Goal: Information Seeking & Learning: Learn about a topic

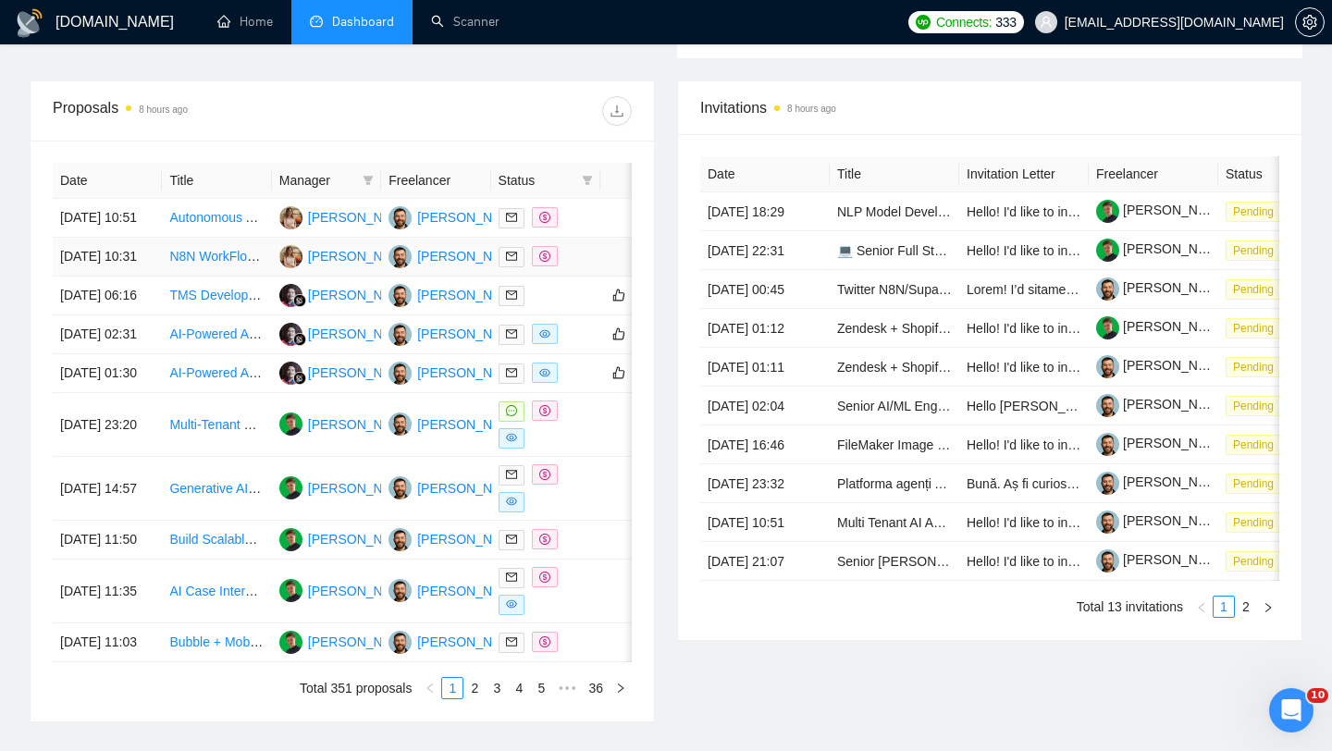
scroll to position [720, 0]
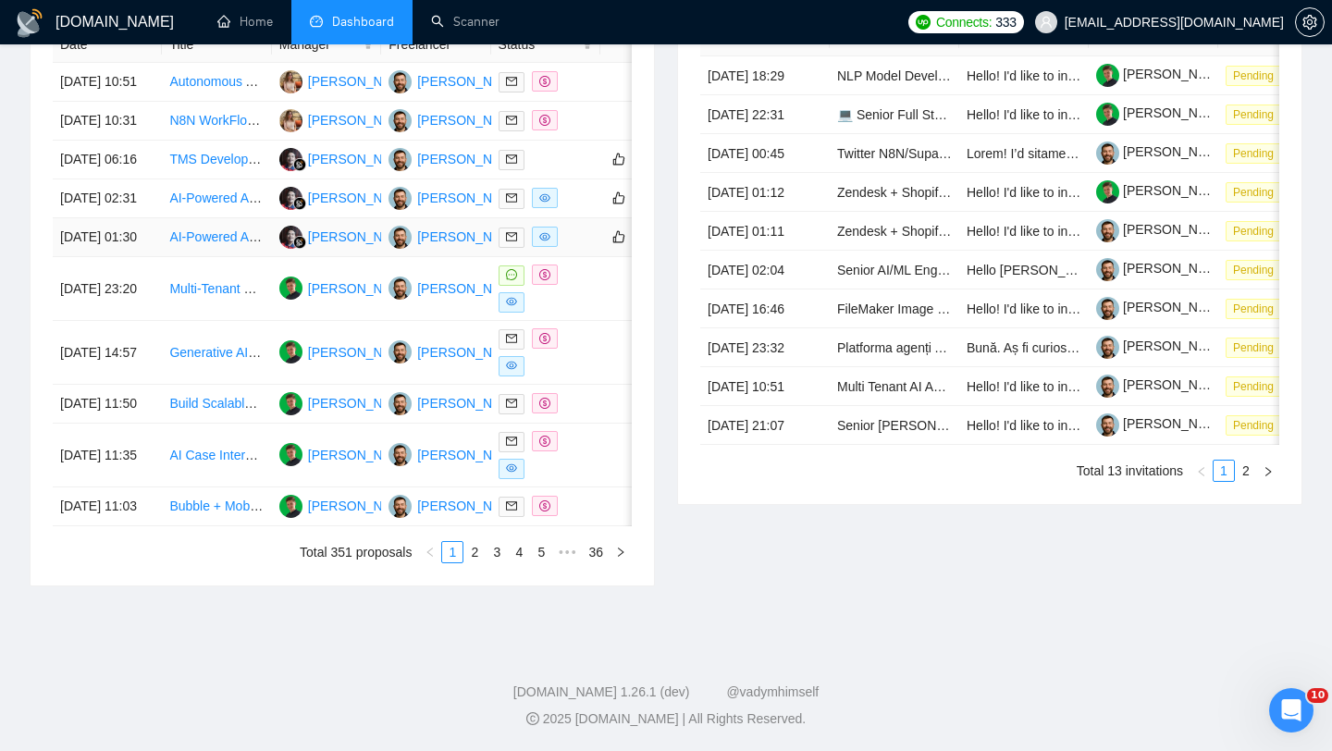
scroll to position [883, 0]
click at [147, 251] on td "[DATE] 01:30" at bounding box center [107, 237] width 109 height 39
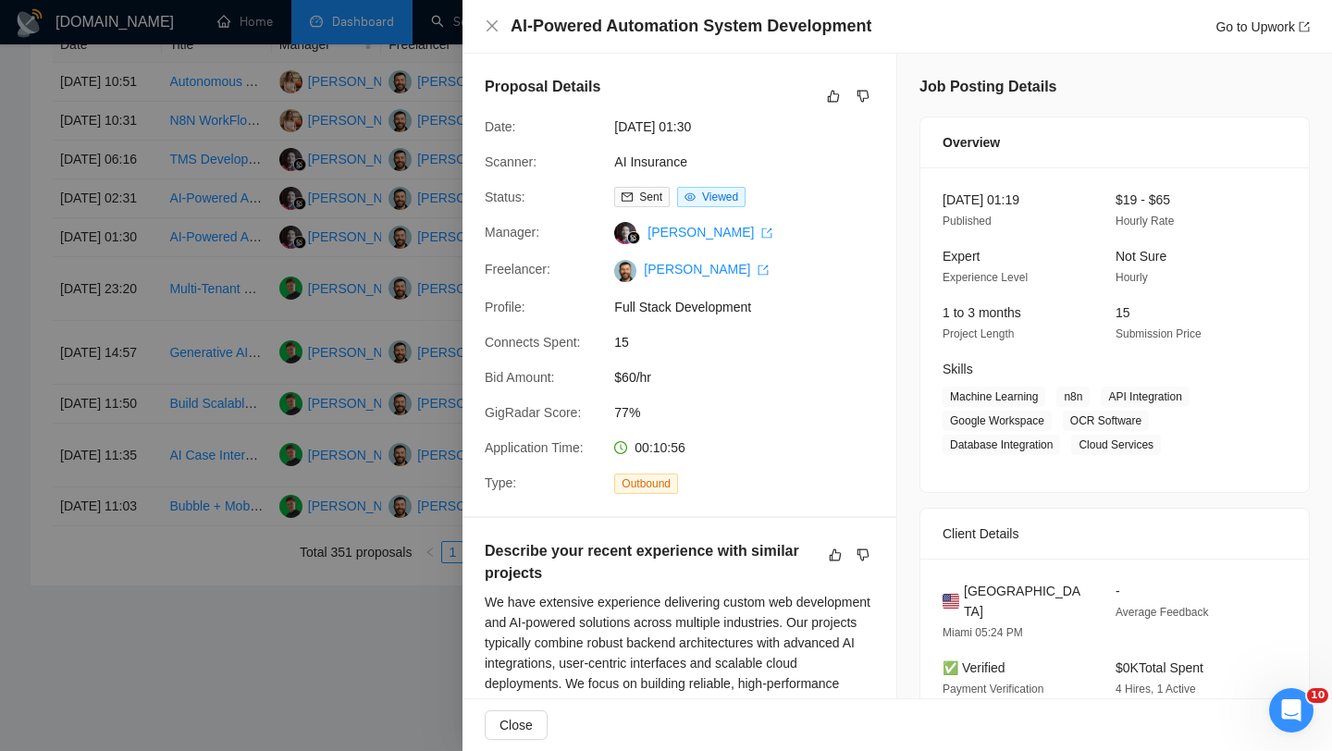
click at [540, 21] on h4 "AI-Powered Automation System Development" at bounding box center [690, 26] width 361 height 23
copy h4 "AI-Powered Automation System Development"
click at [491, 24] on icon "close" at bounding box center [492, 25] width 15 height 15
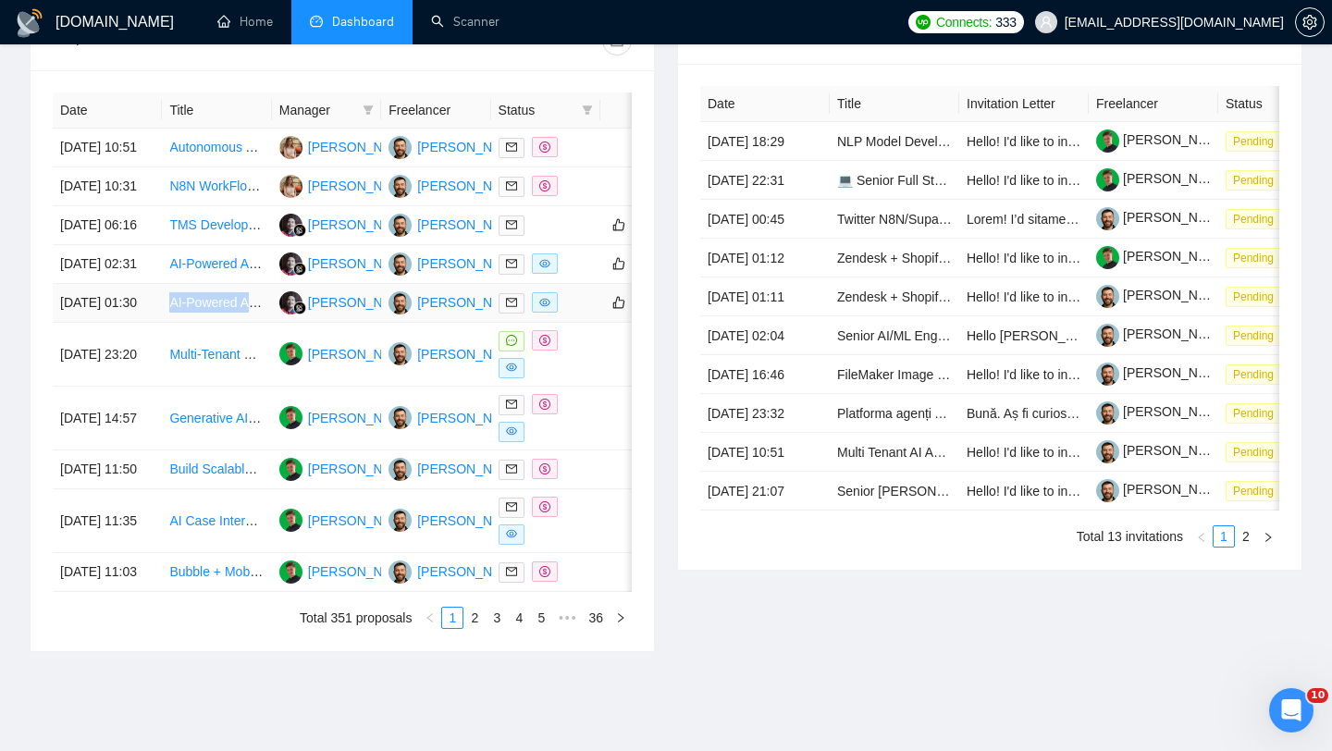
scroll to position [708, 0]
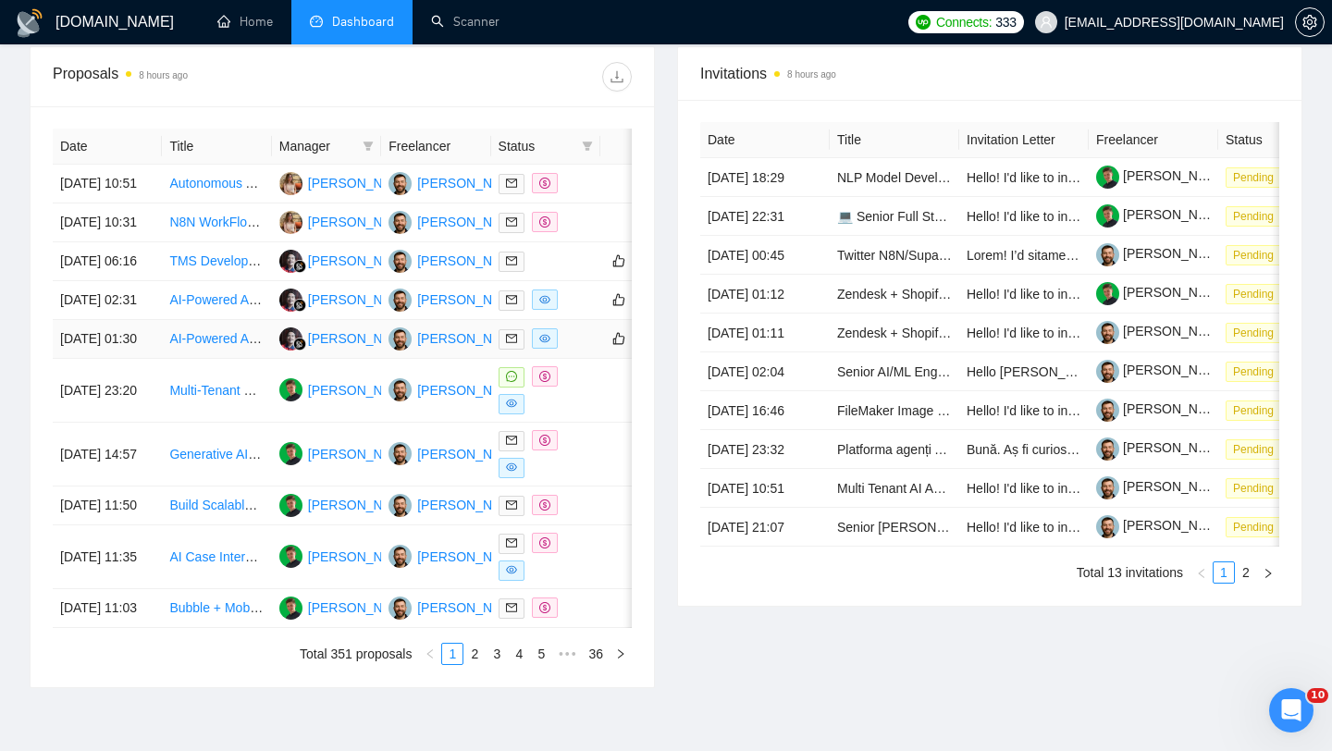
click at [146, 359] on td "[DATE] 01:30" at bounding box center [107, 339] width 109 height 39
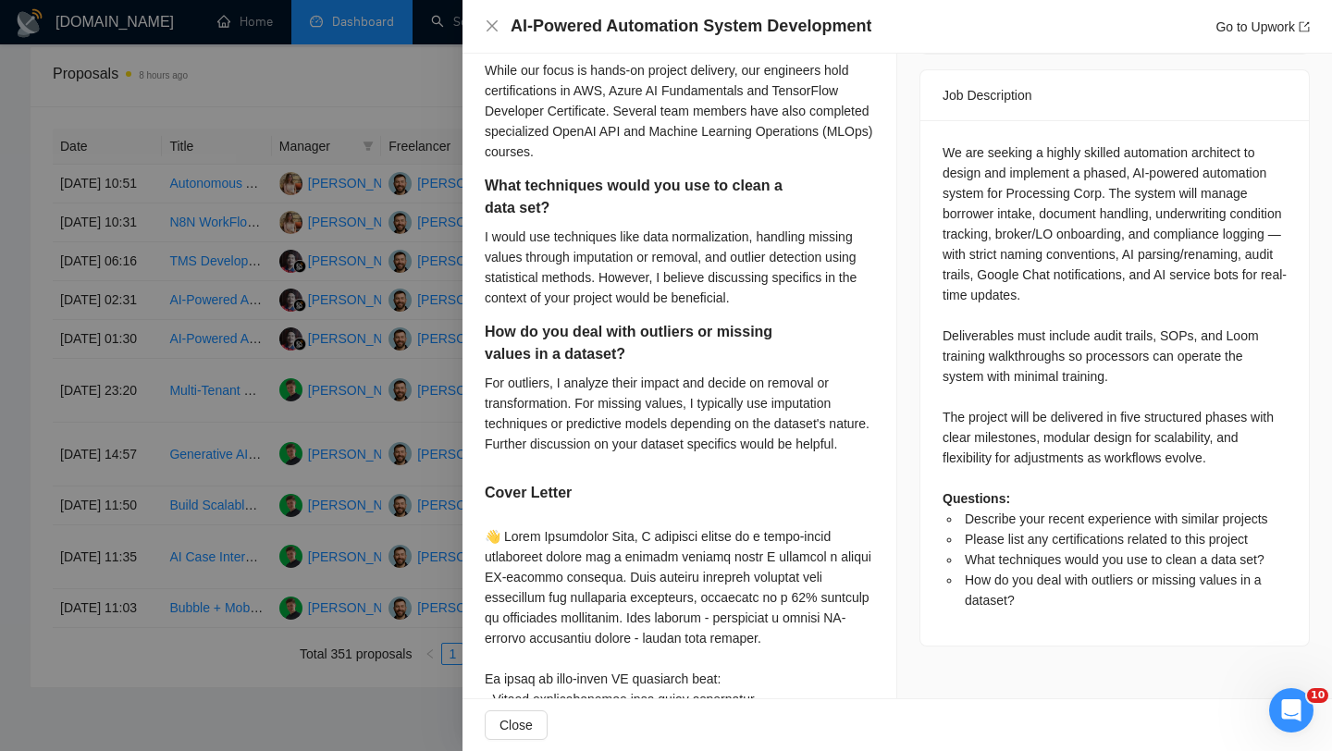
scroll to position [756, 0]
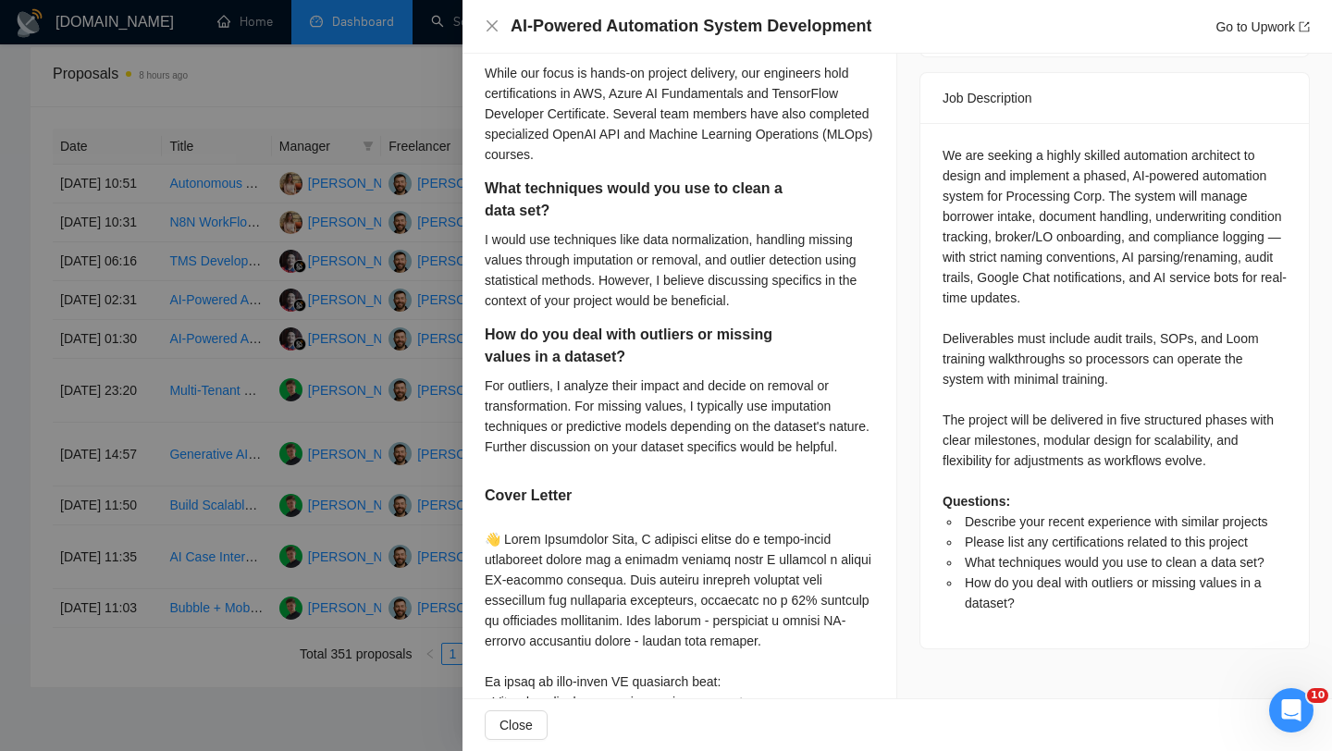
drag, startPoint x: 1140, startPoint y: 313, endPoint x: 1140, endPoint y: 330, distance: 16.6
click at [1140, 330] on div "We are seeking a highly skilled automation architect to design and implement a …" at bounding box center [1114, 379] width 344 height 468
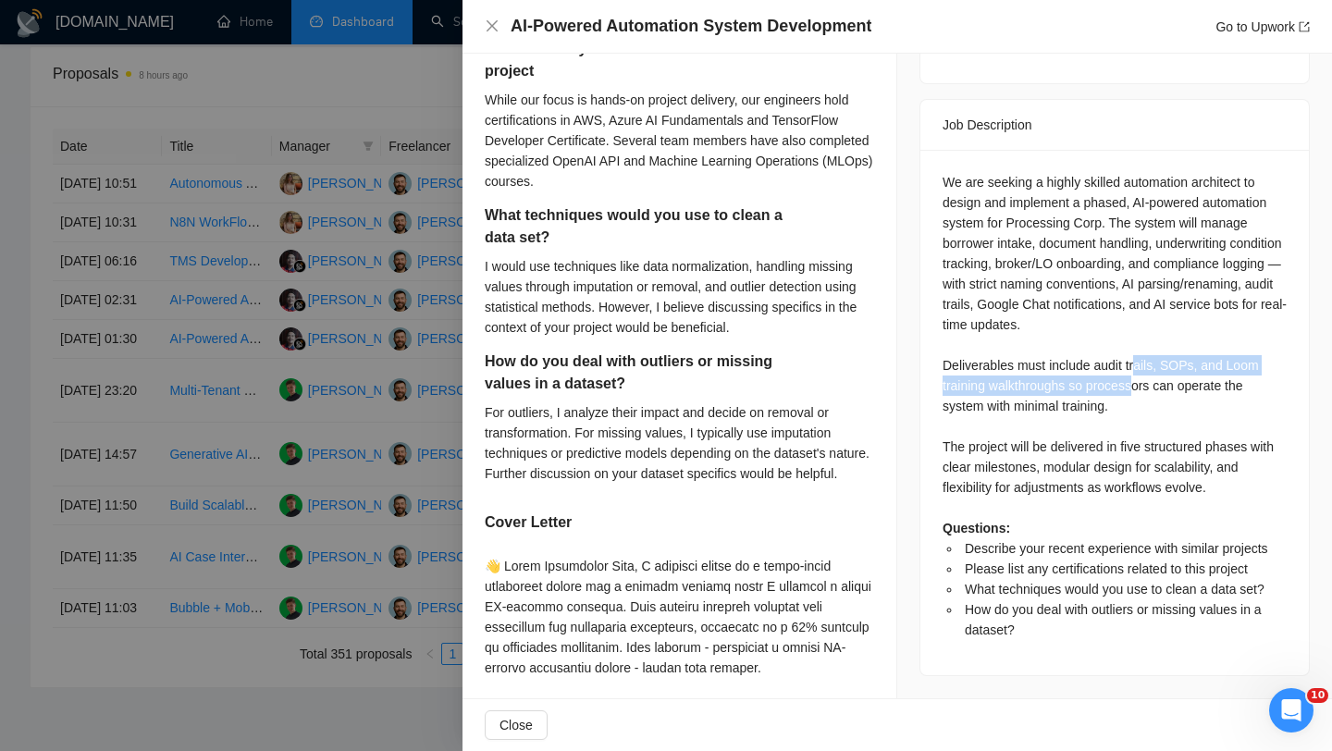
scroll to position [726, 0]
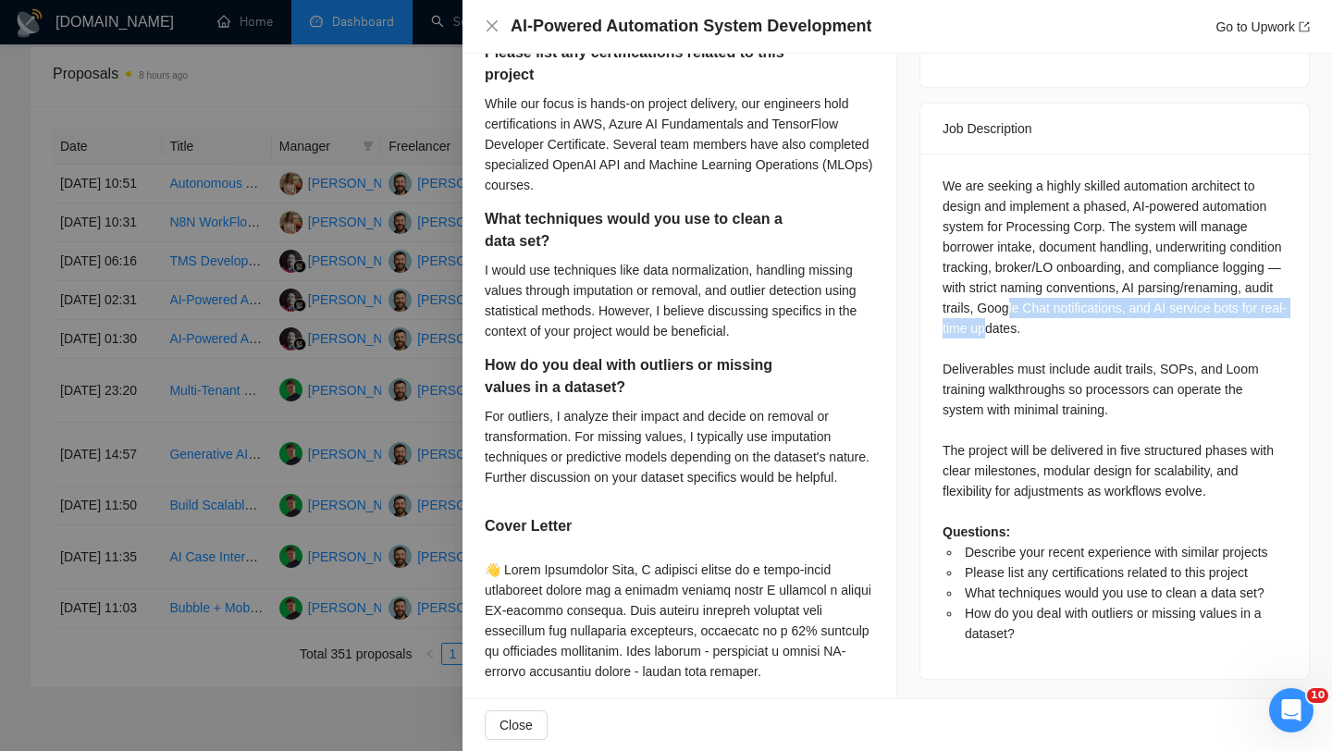
drag, startPoint x: 1152, startPoint y: 284, endPoint x: 1153, endPoint y: 311, distance: 26.8
click at [1153, 310] on div "We are seeking a highly skilled automation architect to design and implement a …" at bounding box center [1114, 410] width 344 height 468
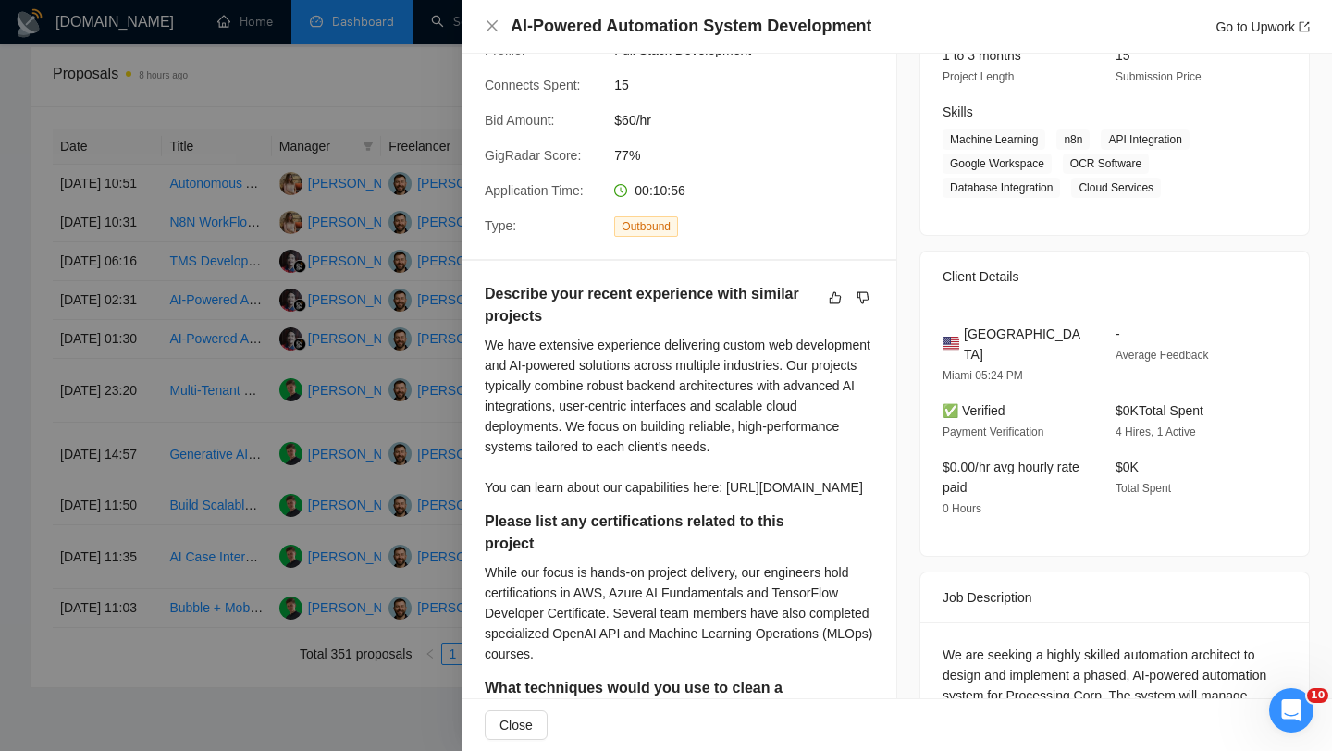
scroll to position [205, 0]
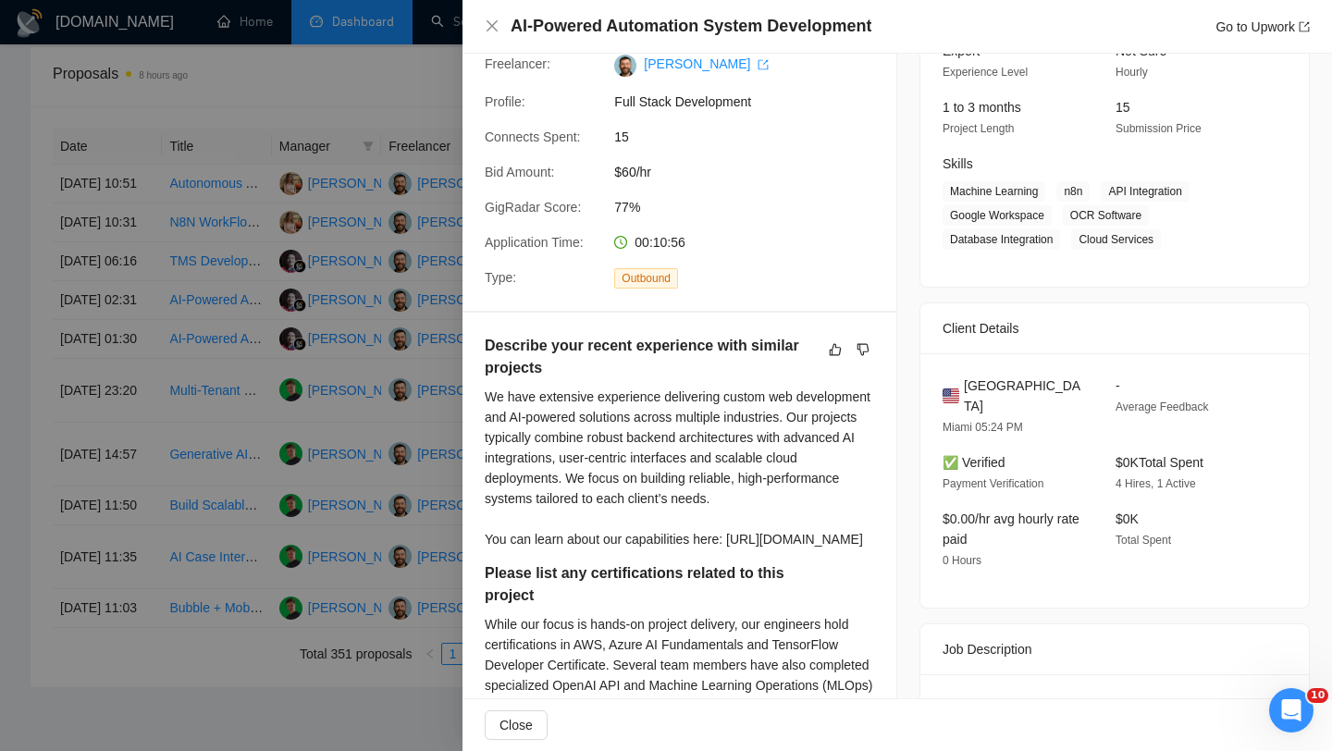
click at [505, 19] on div "AI-Powered Automation System Development Go to Upwork" at bounding box center [897, 26] width 825 height 23
click at [490, 23] on icon "close" at bounding box center [492, 25] width 15 height 15
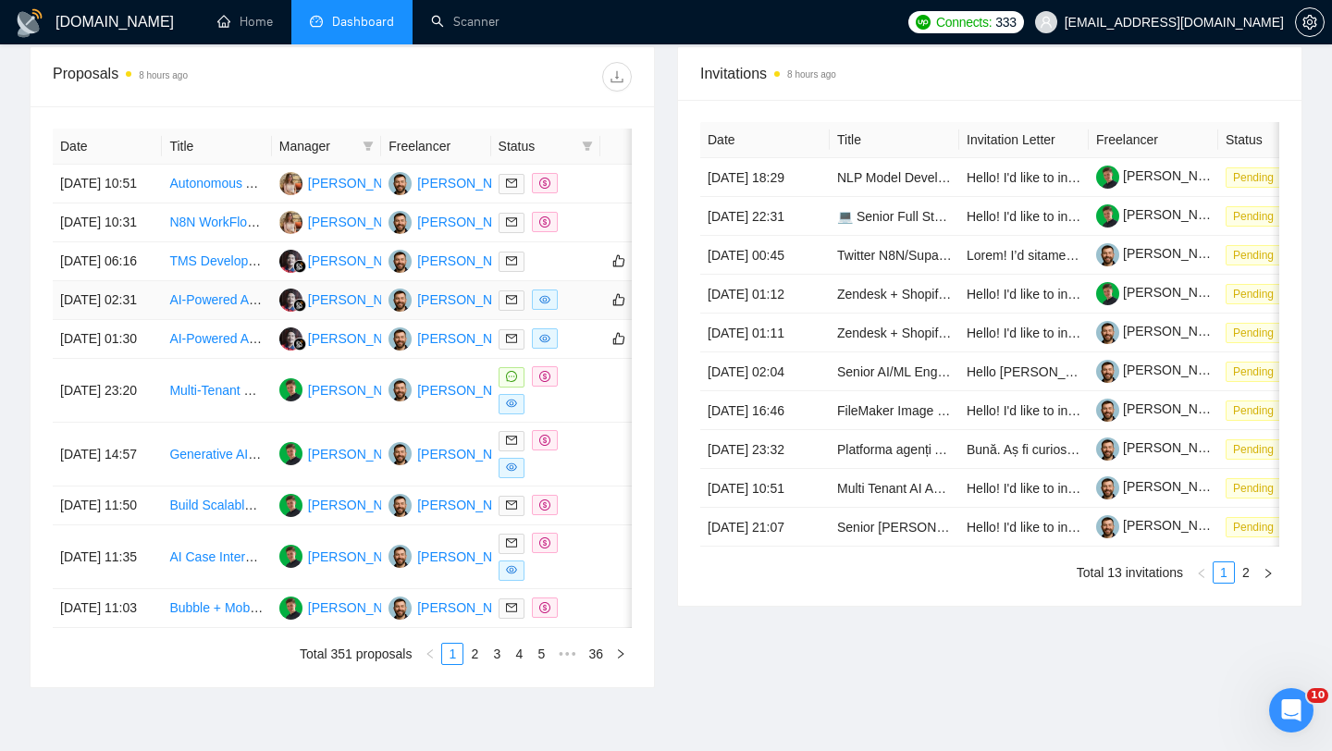
click at [144, 320] on td "[DATE] 02:31" at bounding box center [107, 300] width 109 height 39
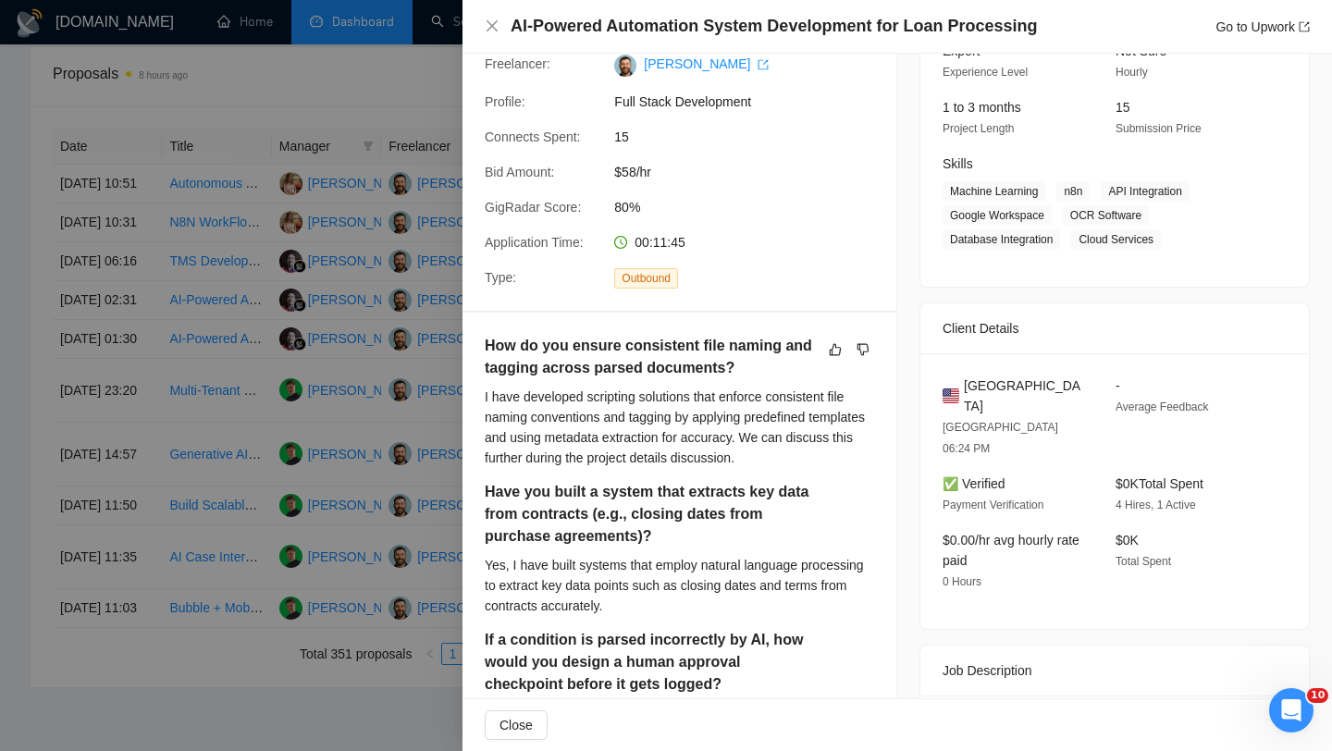
click at [642, 28] on h4 "AI-Powered Automation System Development for Loan Processing" at bounding box center [773, 26] width 526 height 23
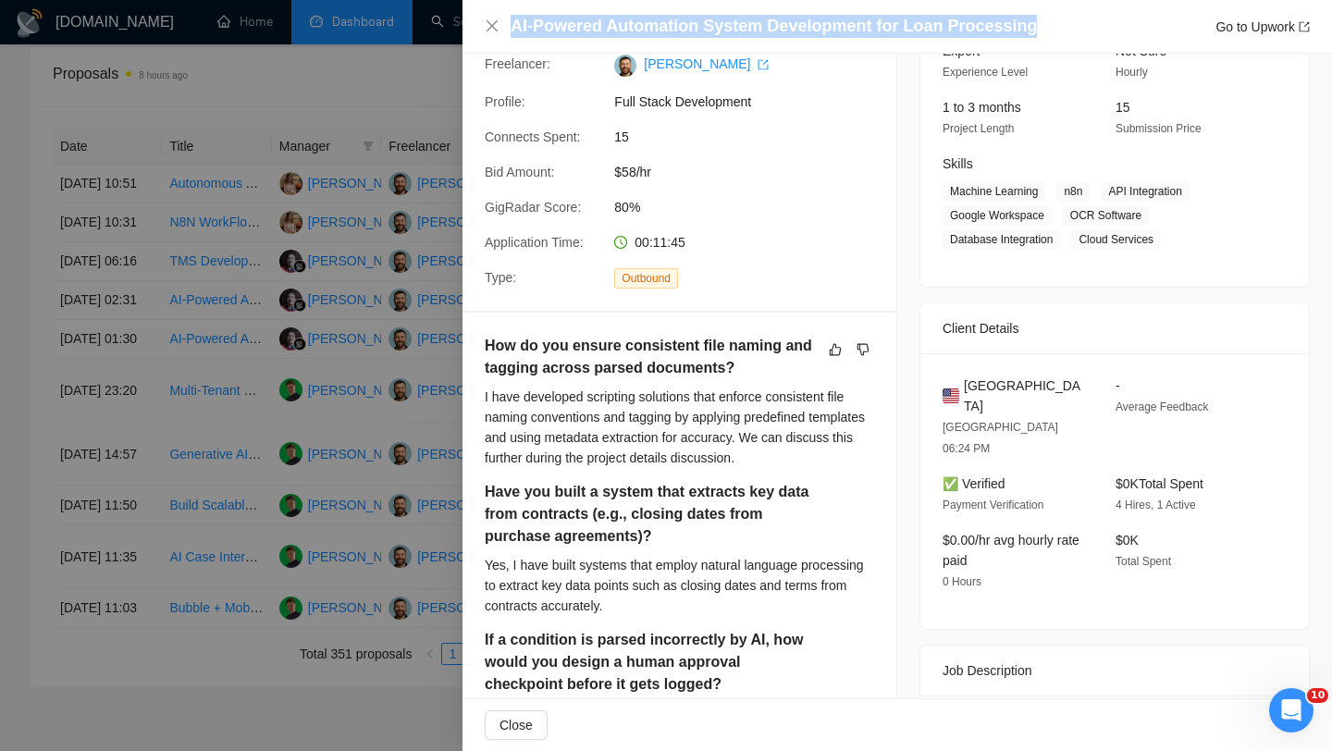
click at [642, 28] on h4 "AI-Powered Automation System Development for Loan Processing" at bounding box center [773, 26] width 526 height 23
copy h4 "AI-Powered Automation System Development for Loan Processing"
click at [489, 29] on icon "close" at bounding box center [491, 25] width 11 height 11
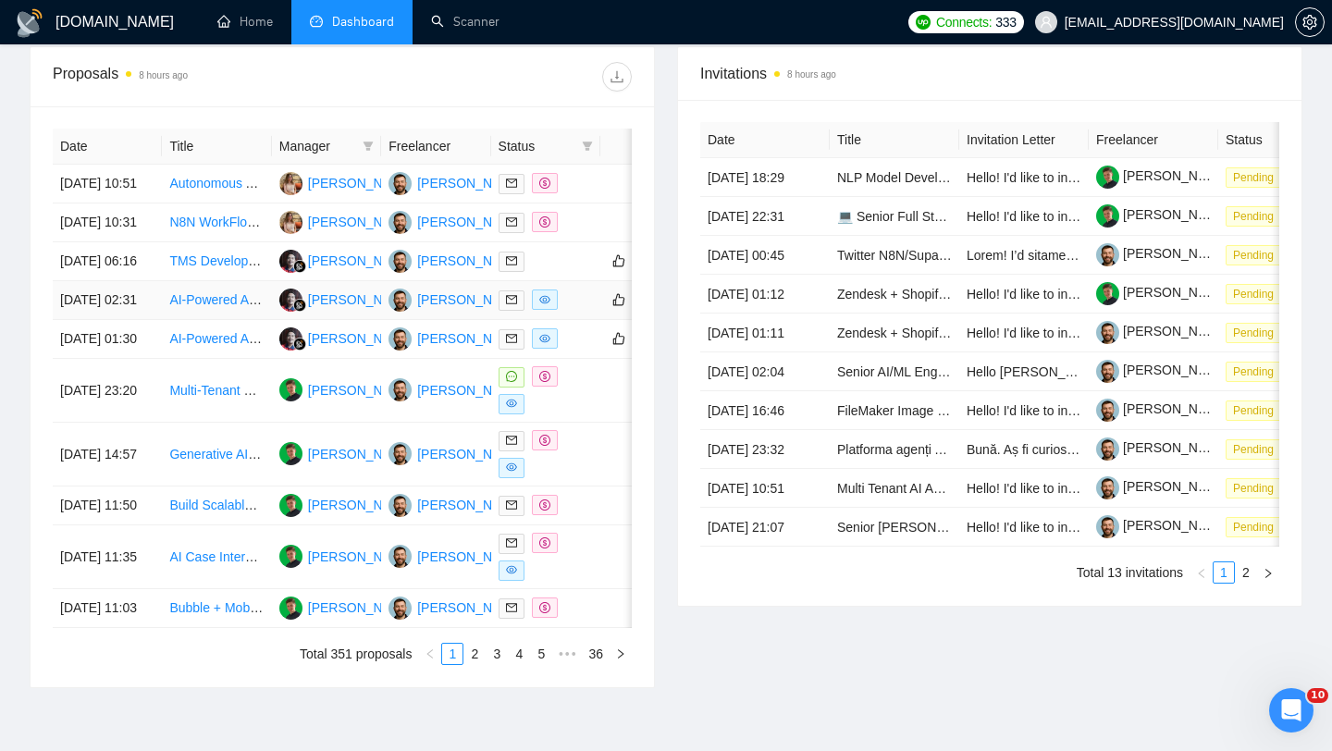
click at [148, 320] on td "[DATE] 02:31" at bounding box center [107, 300] width 109 height 39
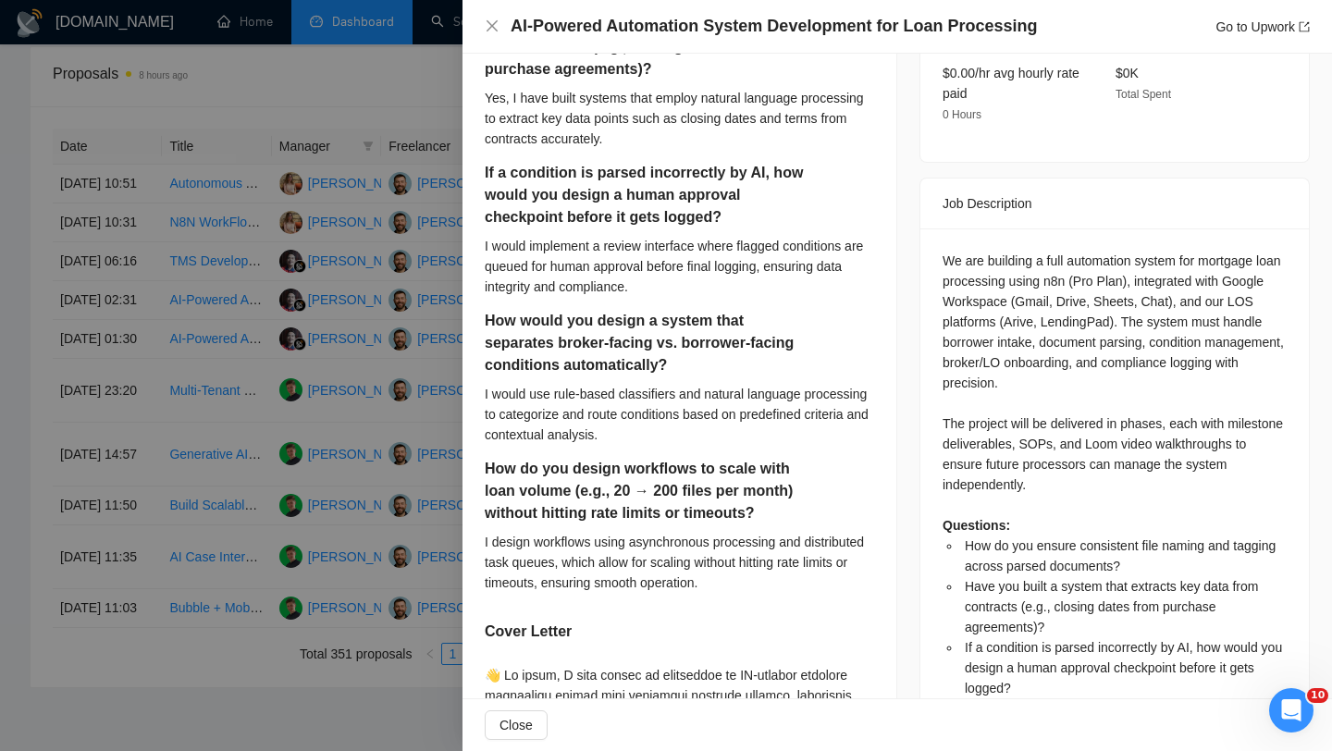
scroll to position [470, 0]
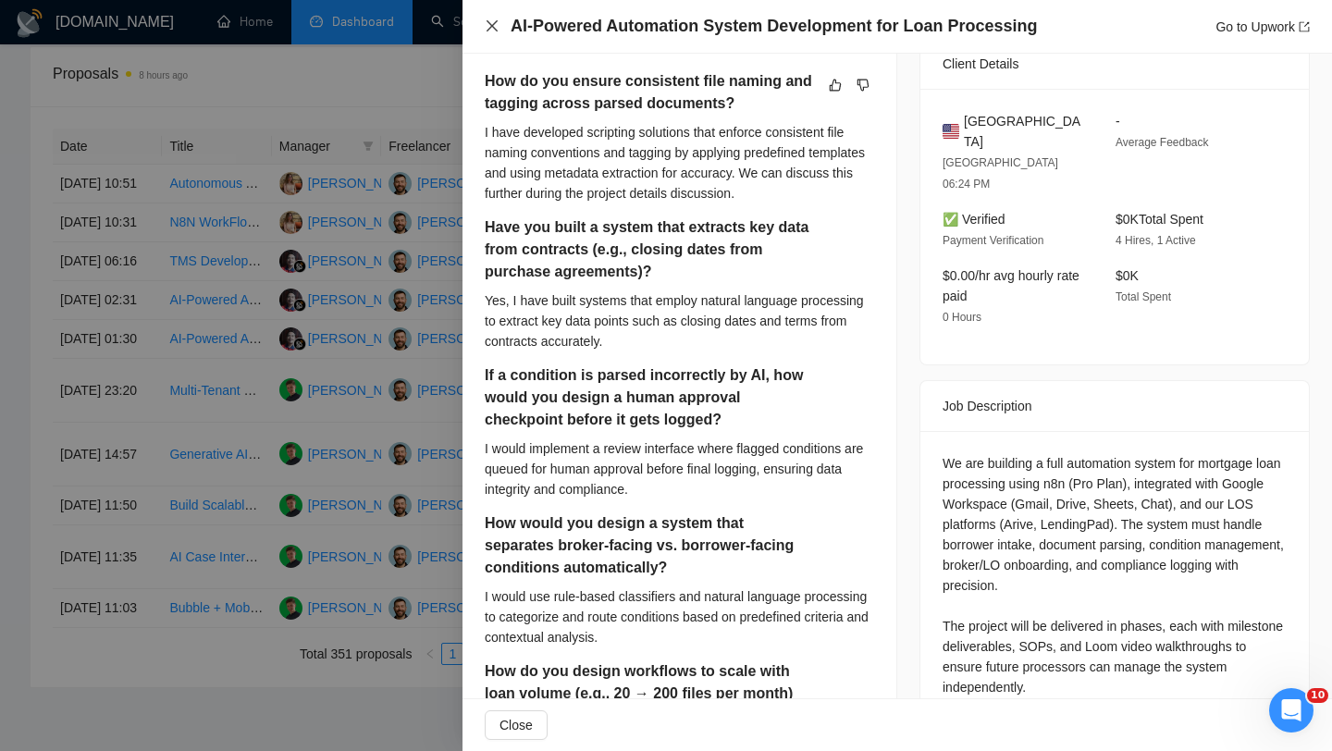
click at [490, 25] on icon "close" at bounding box center [491, 25] width 11 height 11
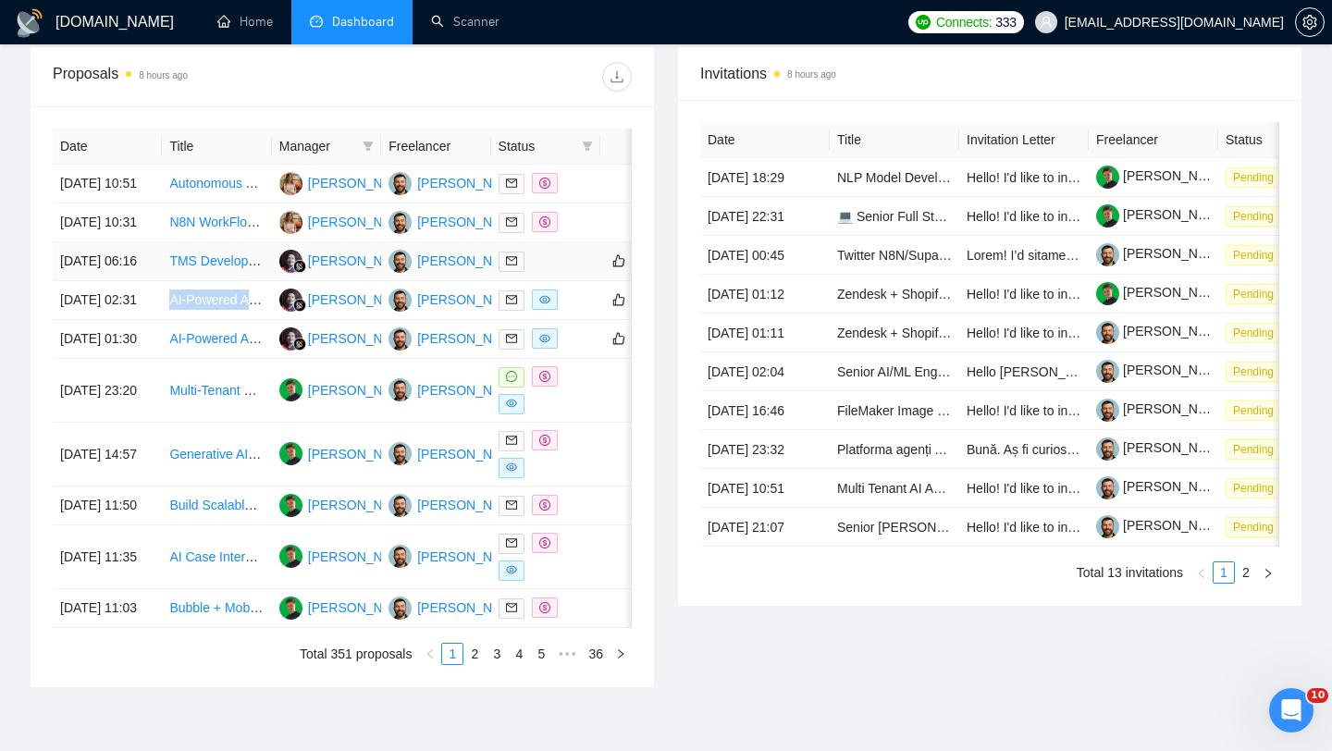
click at [140, 281] on td "[DATE] 06:16" at bounding box center [107, 261] width 109 height 39
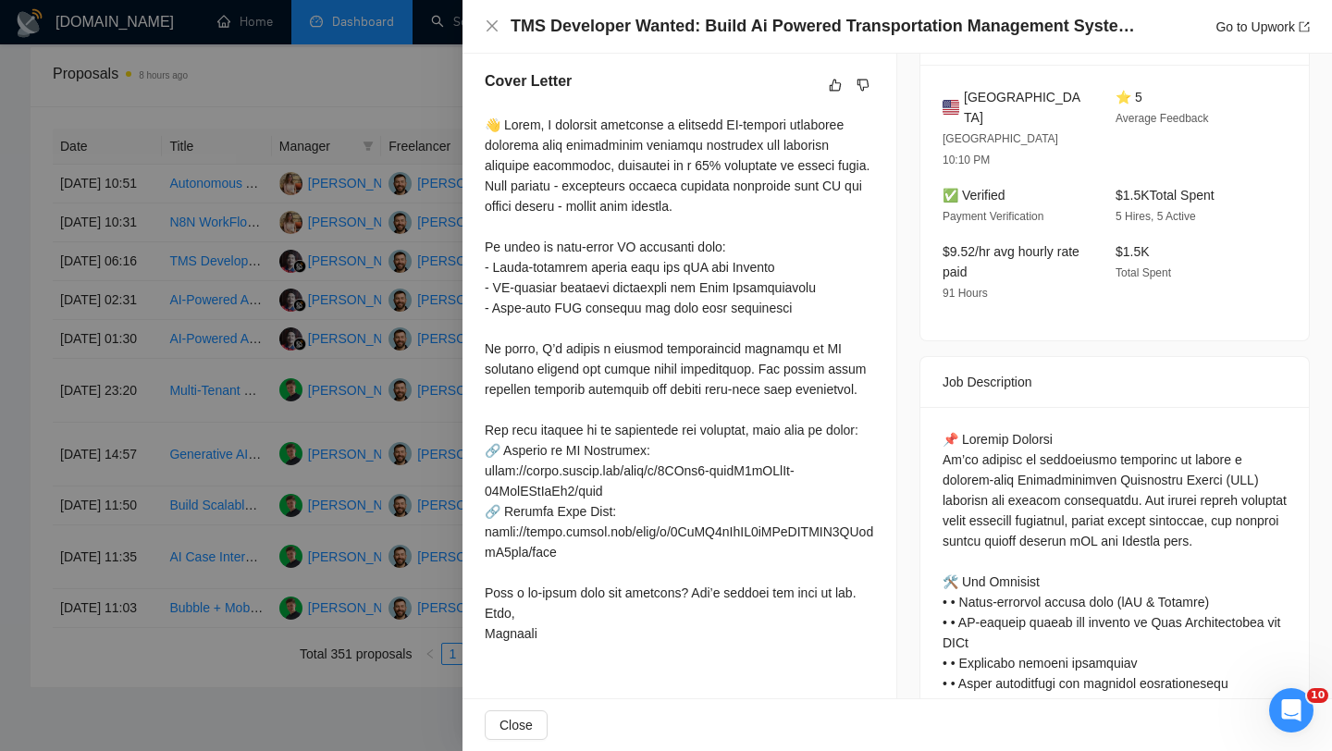
click at [664, 25] on h4 "TMS Developer Wanted: Build Ai Powered Transportation Management System for Fre…" at bounding box center [829, 26] width 638 height 23
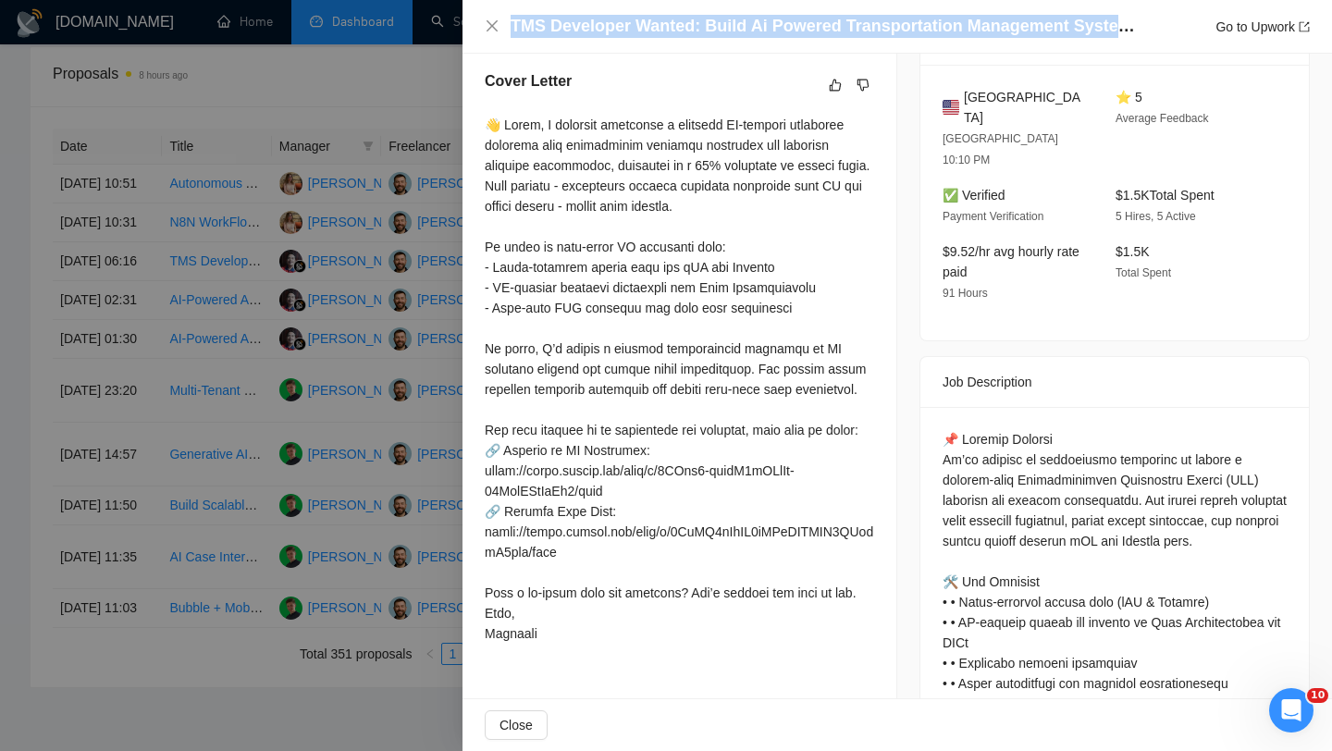
click at [664, 25] on h4 "TMS Developer Wanted: Build Ai Powered Transportation Management System for Fre…" at bounding box center [829, 26] width 638 height 23
copy h4 "TMS Developer Wanted: Build Ai Powered Transportation Management System for Fre…"
click at [490, 30] on icon "close" at bounding box center [492, 25] width 15 height 15
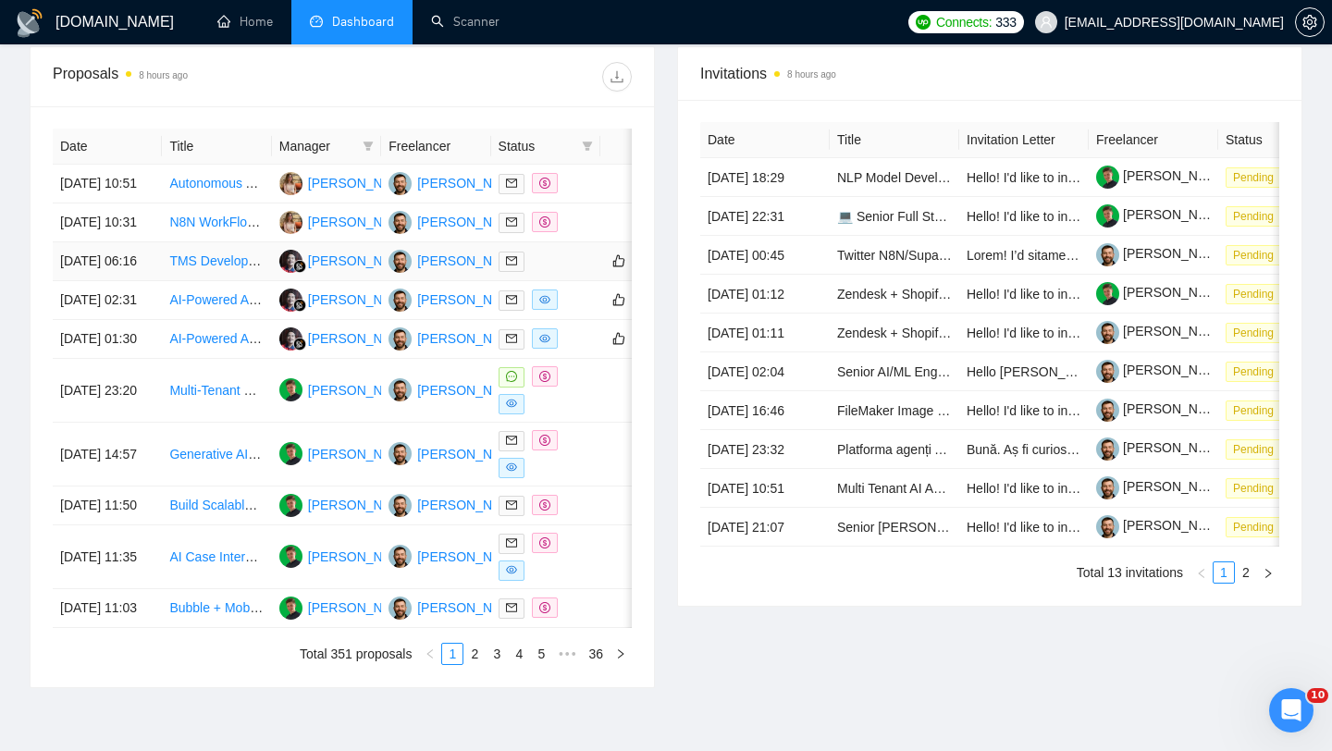
click at [139, 281] on td "[DATE] 06:16" at bounding box center [107, 261] width 109 height 39
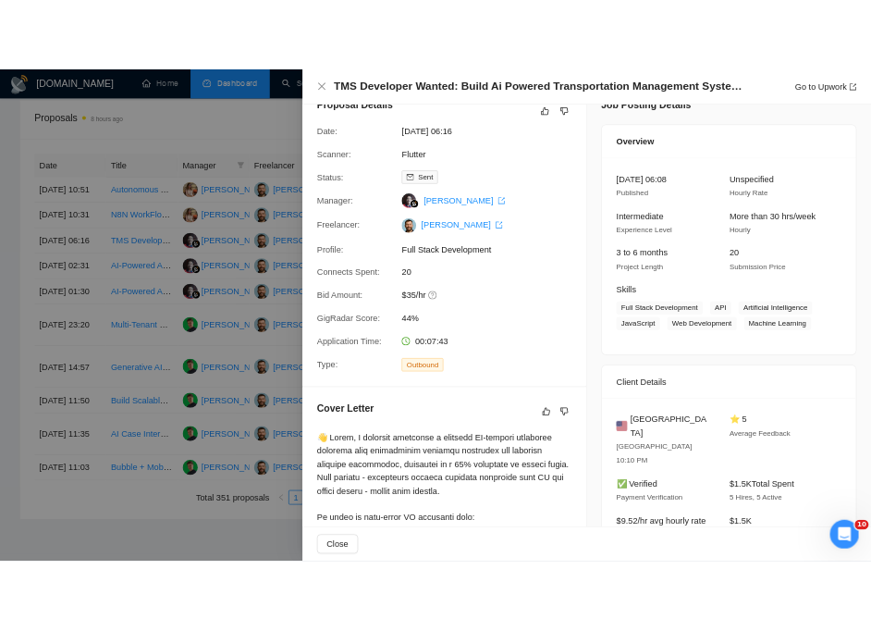
scroll to position [43, 0]
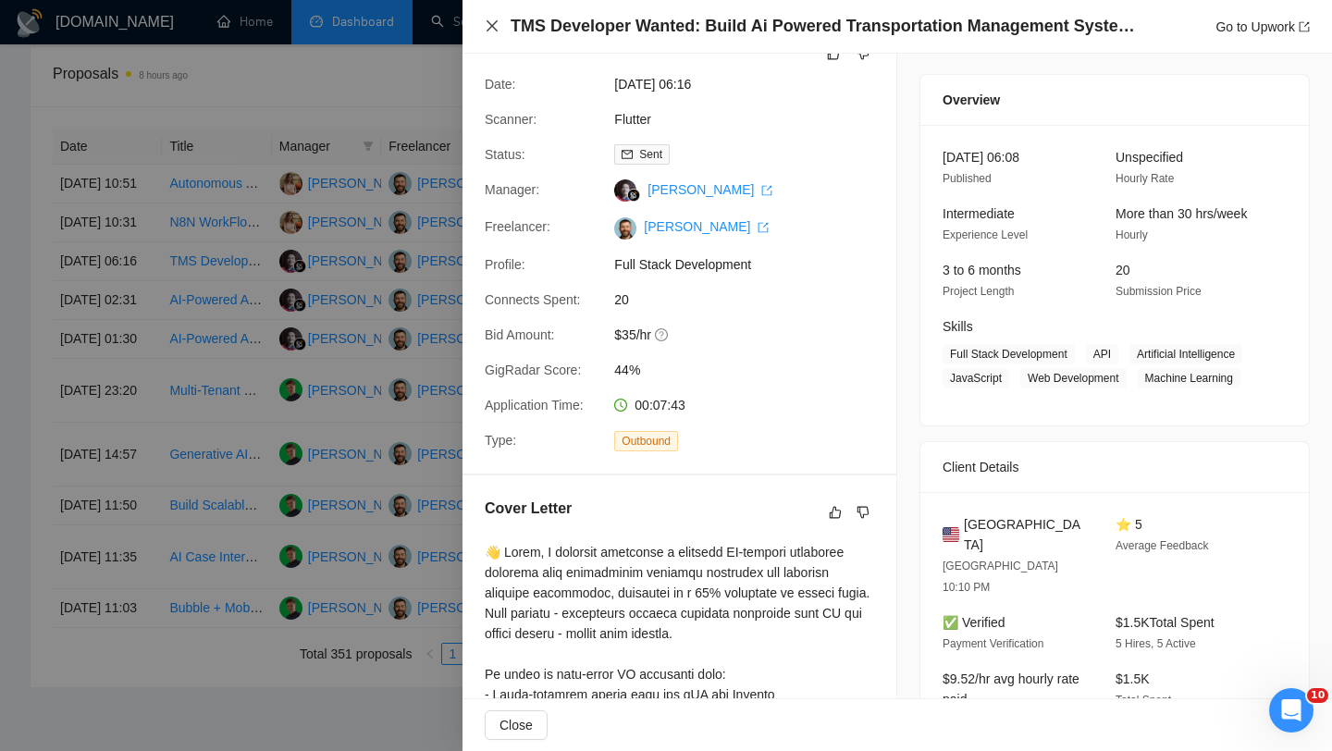
click at [491, 24] on icon "close" at bounding box center [492, 25] width 15 height 15
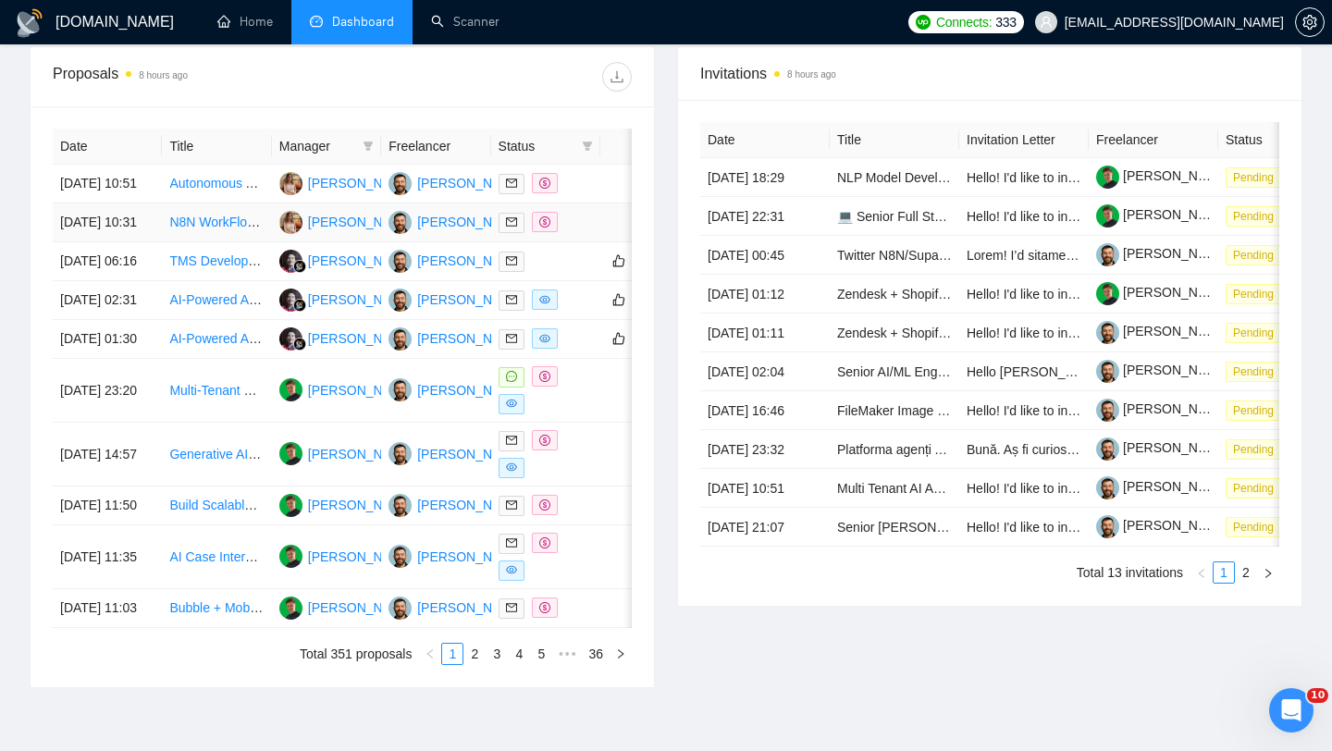
click at [147, 242] on td "[DATE] 10:31" at bounding box center [107, 222] width 109 height 39
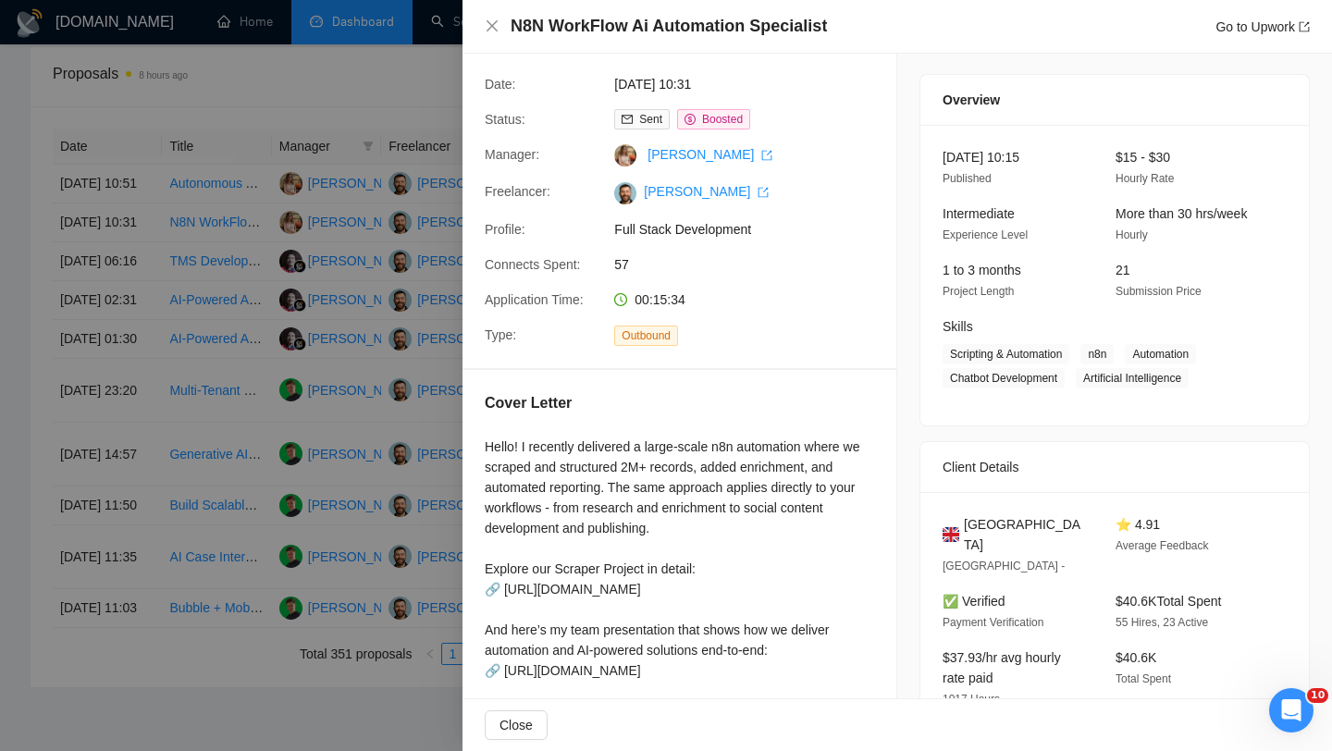
click at [775, 15] on h4 "N8N WorkFlow Ai Automation Specialist" at bounding box center [668, 26] width 316 height 23
copy h4 "N8N WorkFlow Ai Automation Specialist"
click at [494, 24] on icon "close" at bounding box center [491, 25] width 11 height 11
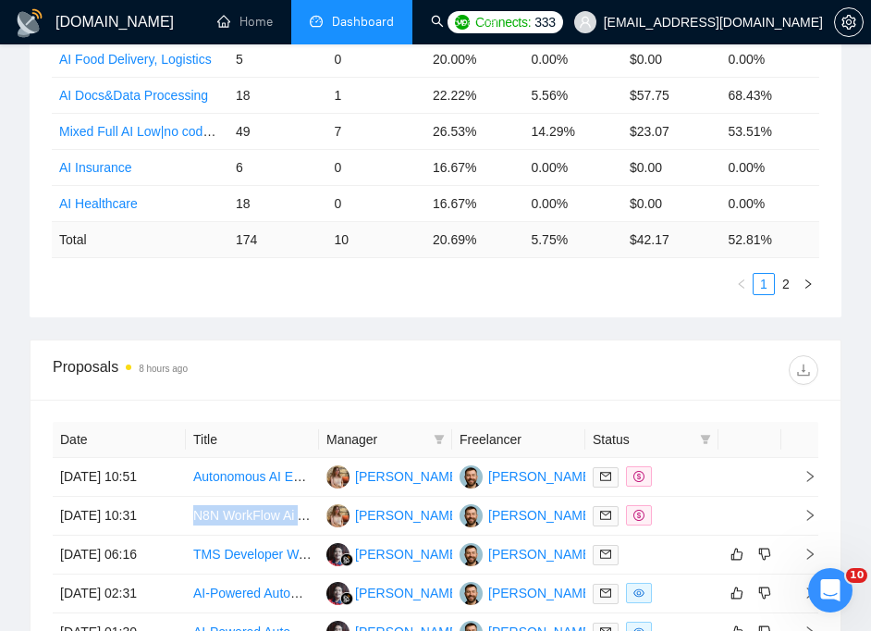
scroll to position [1093, 0]
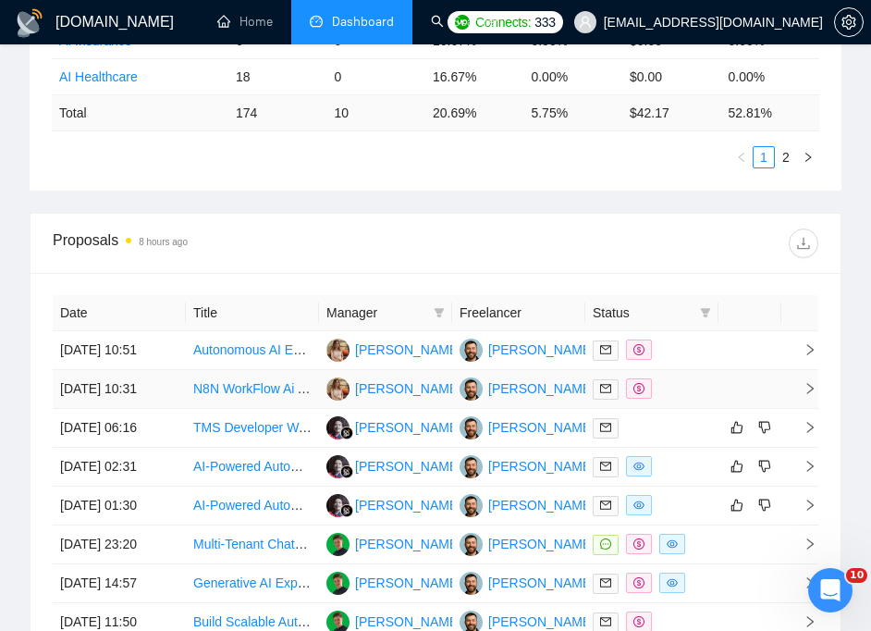
click at [155, 409] on td "[DATE] 10:31" at bounding box center [119, 389] width 133 height 39
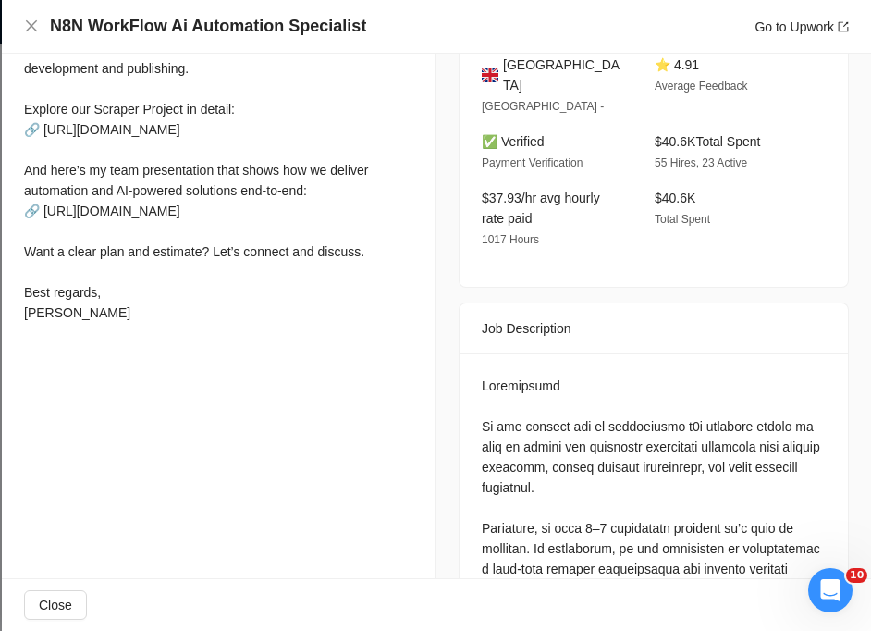
scroll to position [460, 0]
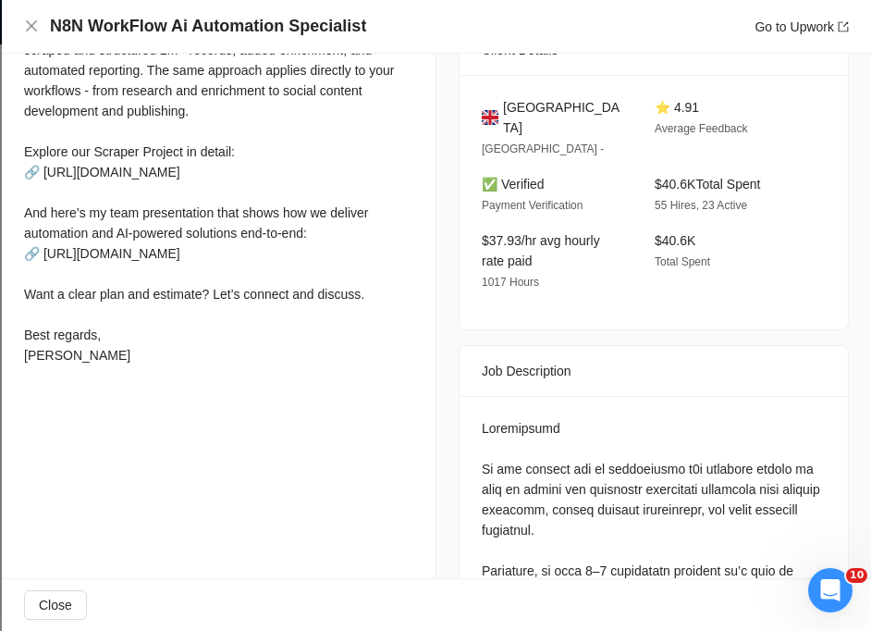
click at [517, 103] on span "United Kingdom" at bounding box center [564, 117] width 122 height 41
copy span "United Kingdom"
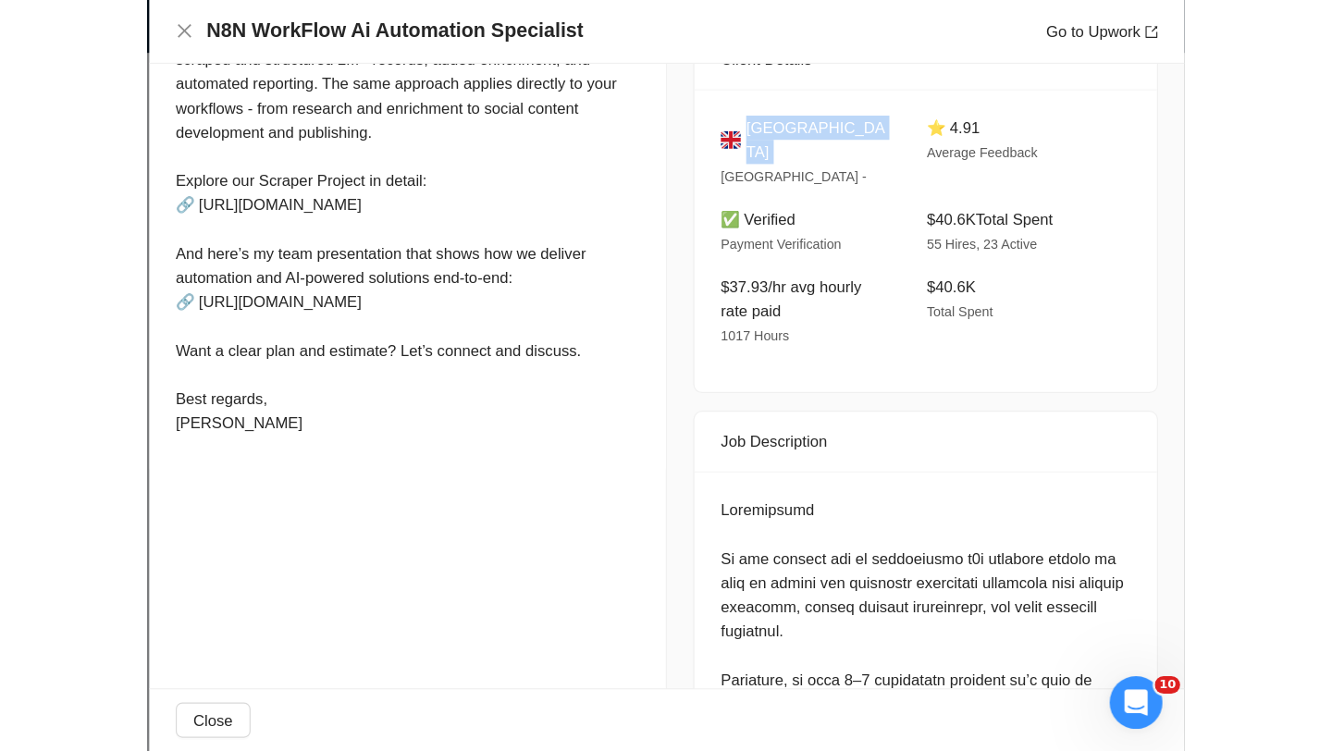
scroll to position [931, 0]
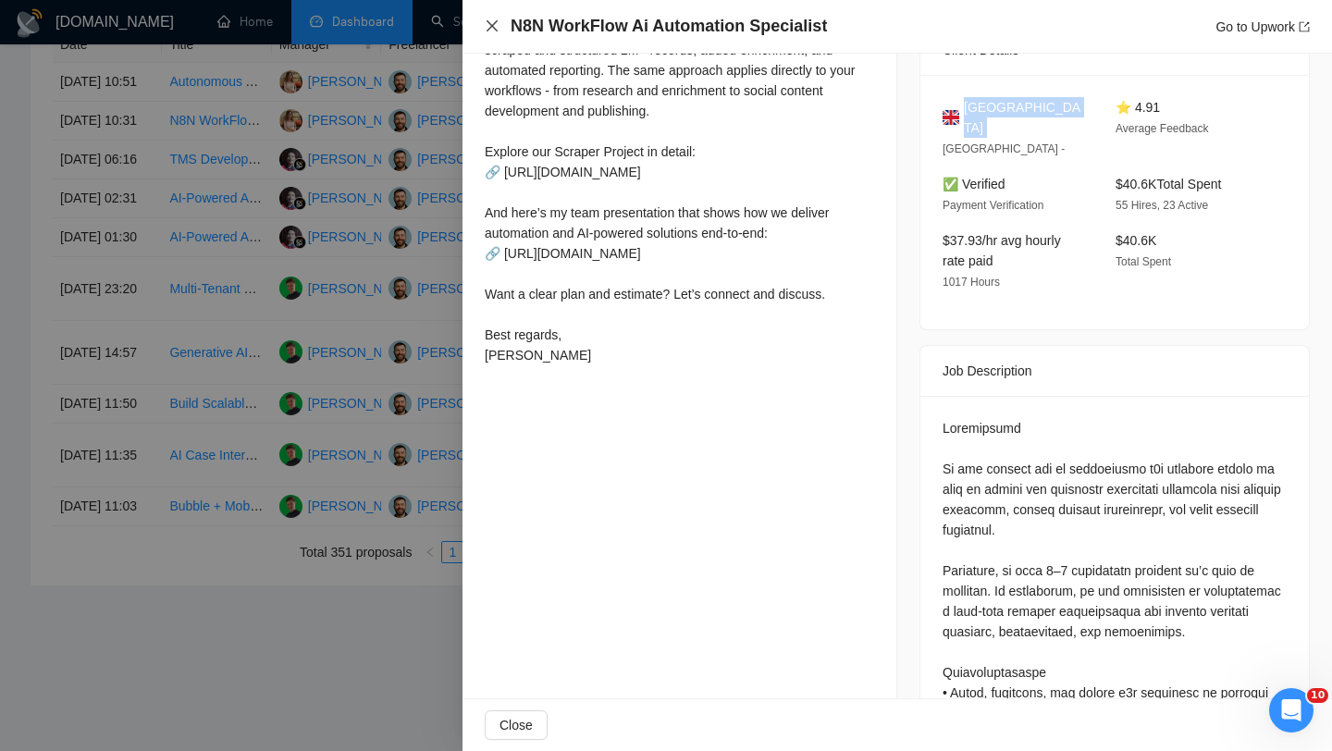
click at [490, 32] on icon "close" at bounding box center [492, 25] width 15 height 15
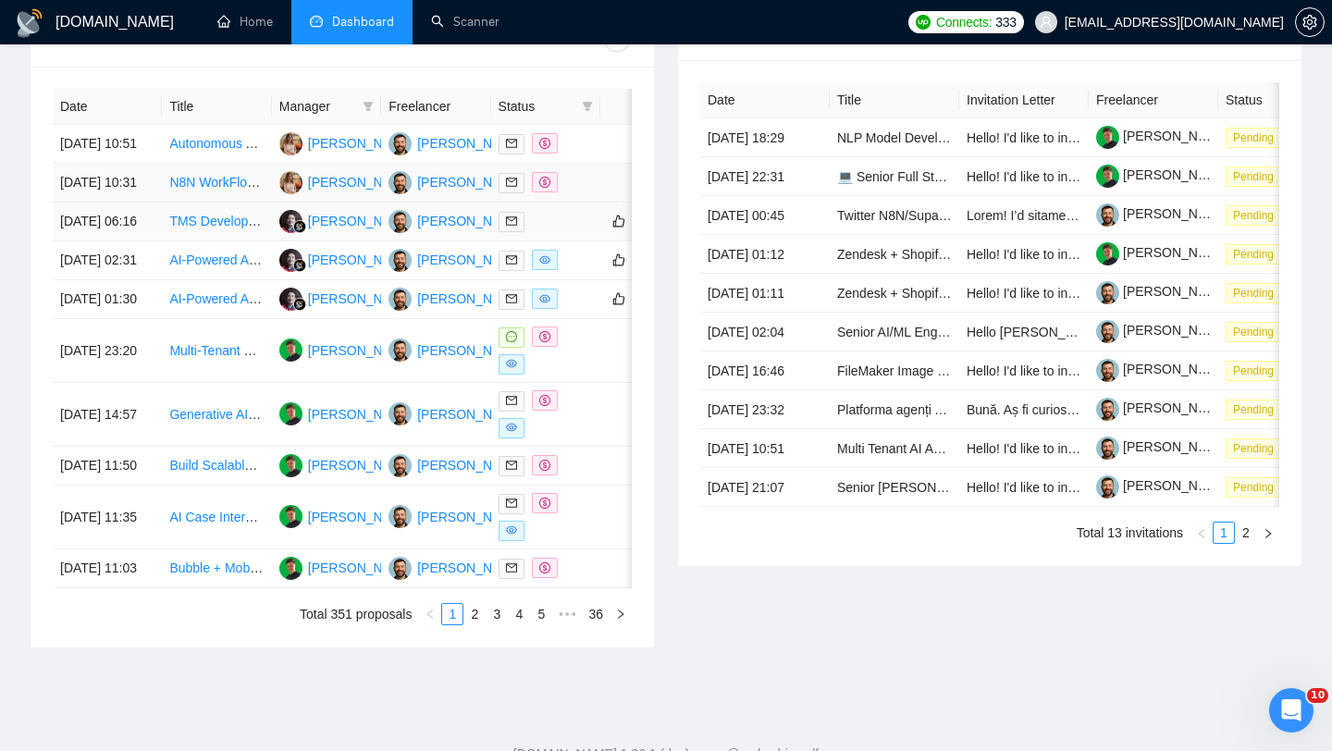
scroll to position [749, 0]
click at [150, 154] on td "[DATE] 10:51" at bounding box center [107, 143] width 109 height 39
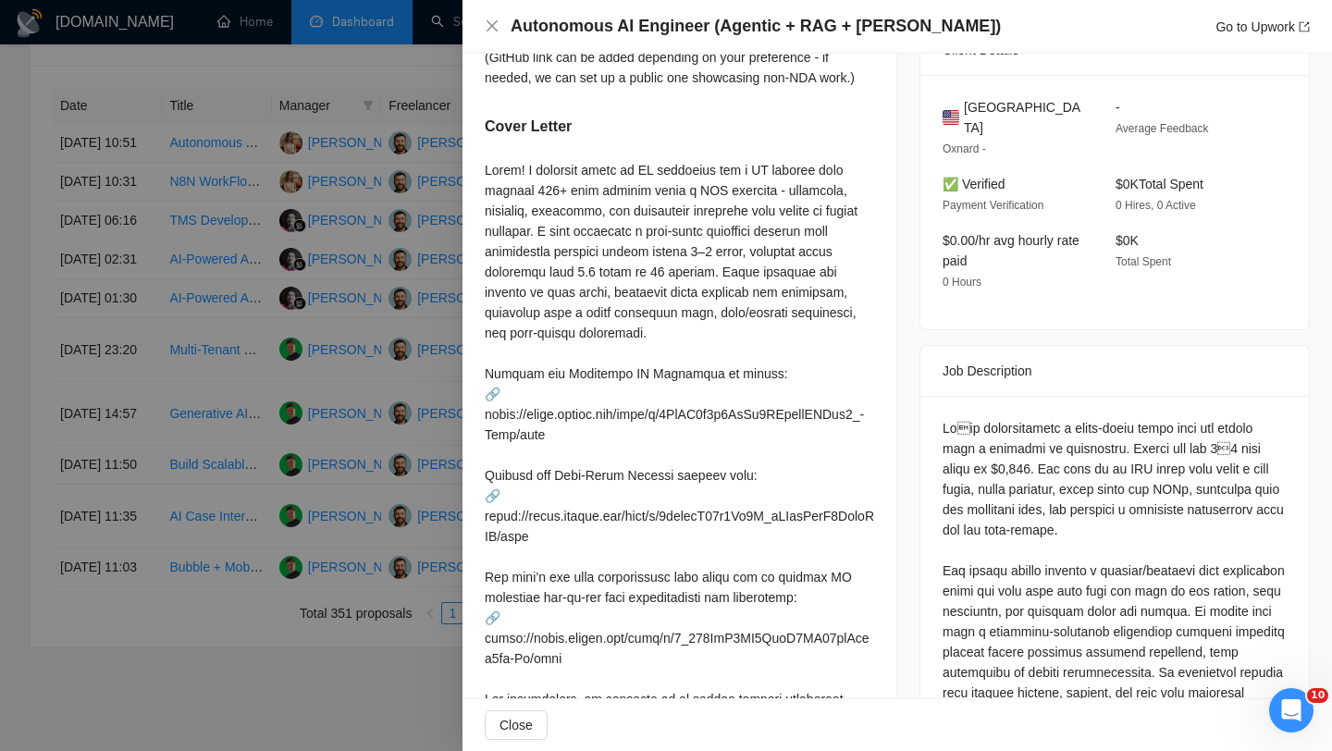
click at [644, 28] on h4 "Autonomous AI Engineer (Agentic + RAG + [PERSON_NAME])" at bounding box center [755, 26] width 490 height 23
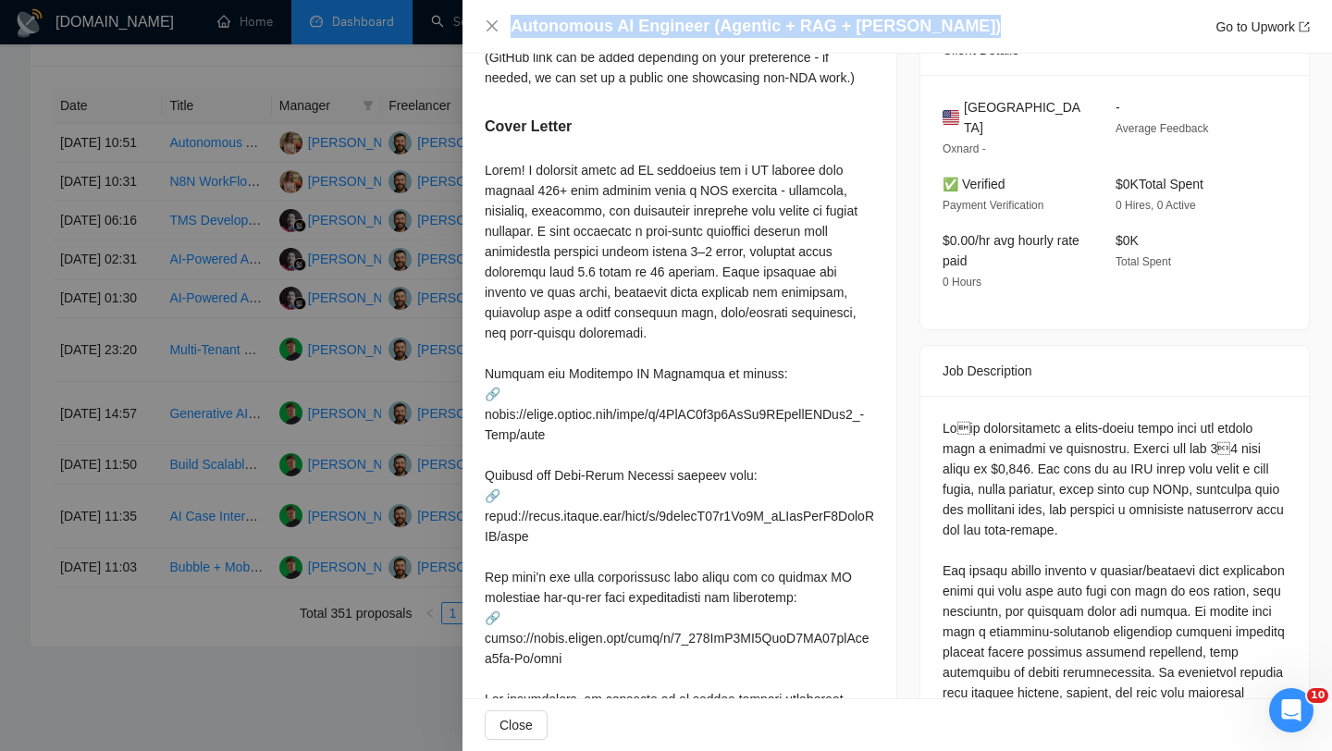
click at [644, 28] on h4 "Autonomous AI Engineer (Agentic + RAG + [PERSON_NAME])" at bounding box center [755, 26] width 490 height 23
copy h4 "Autonomous AI Engineer (Agentic + RAG + [PERSON_NAME])"
click at [487, 31] on icon "close" at bounding box center [491, 25] width 11 height 11
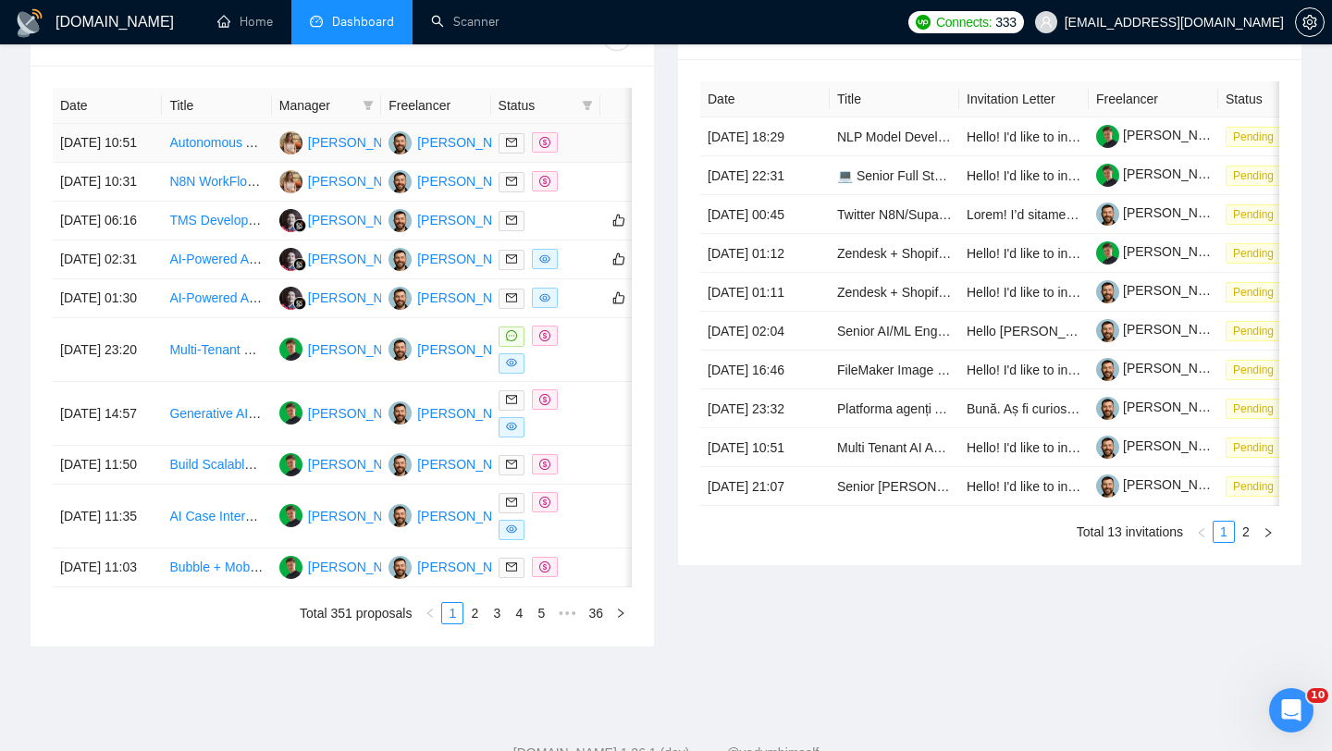
click at [134, 163] on td "[DATE] 10:51" at bounding box center [107, 143] width 109 height 39
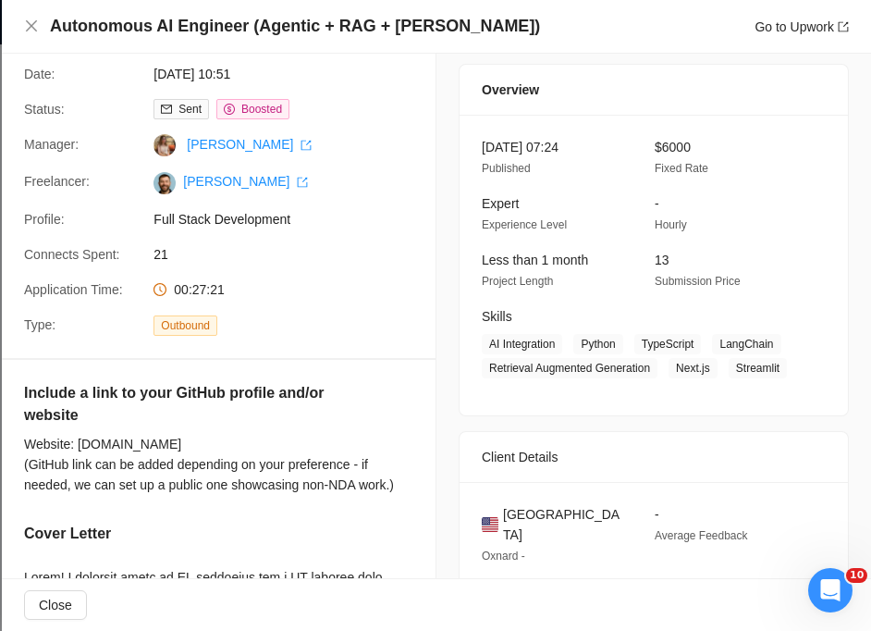
scroll to position [92, 0]
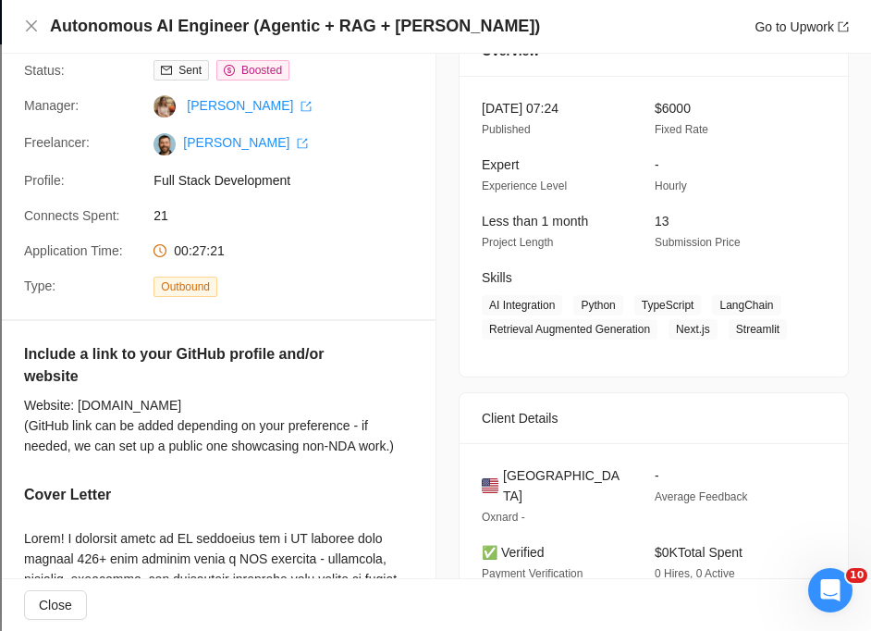
click at [548, 498] on span "United States" at bounding box center [564, 485] width 122 height 41
copy span "United States"
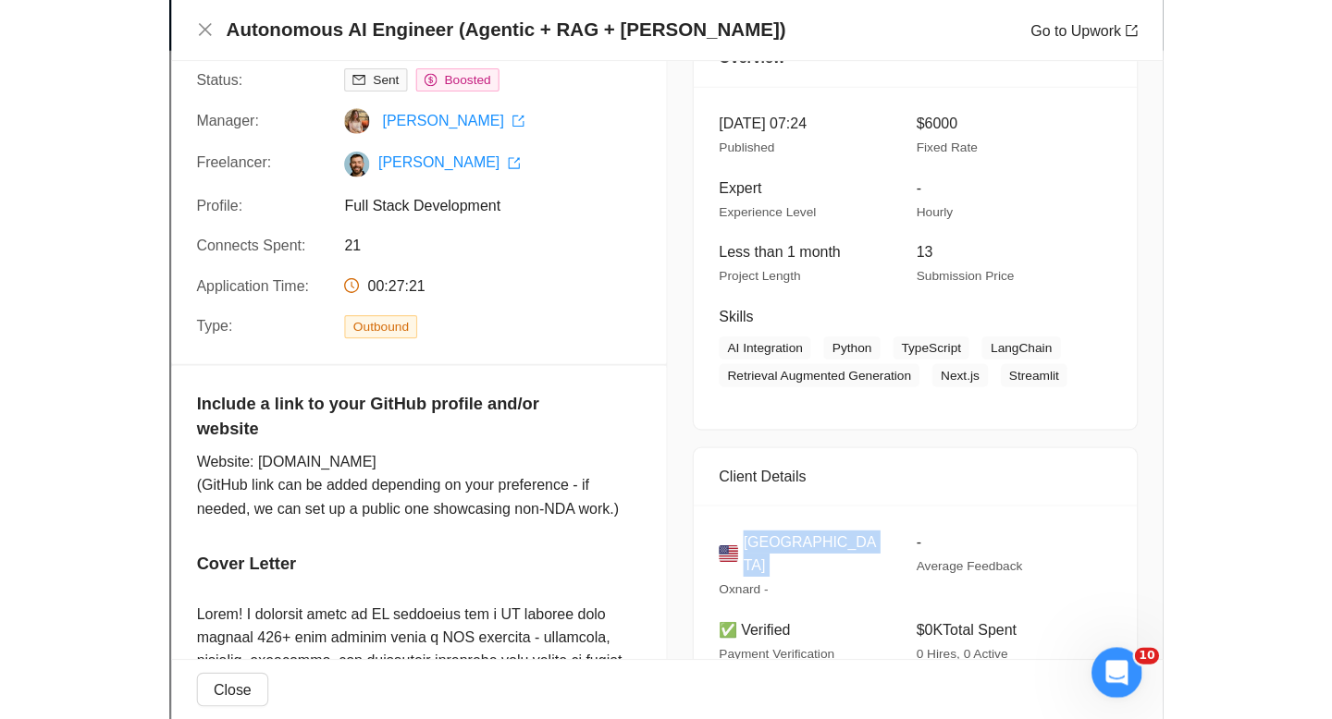
scroll to position [931, 0]
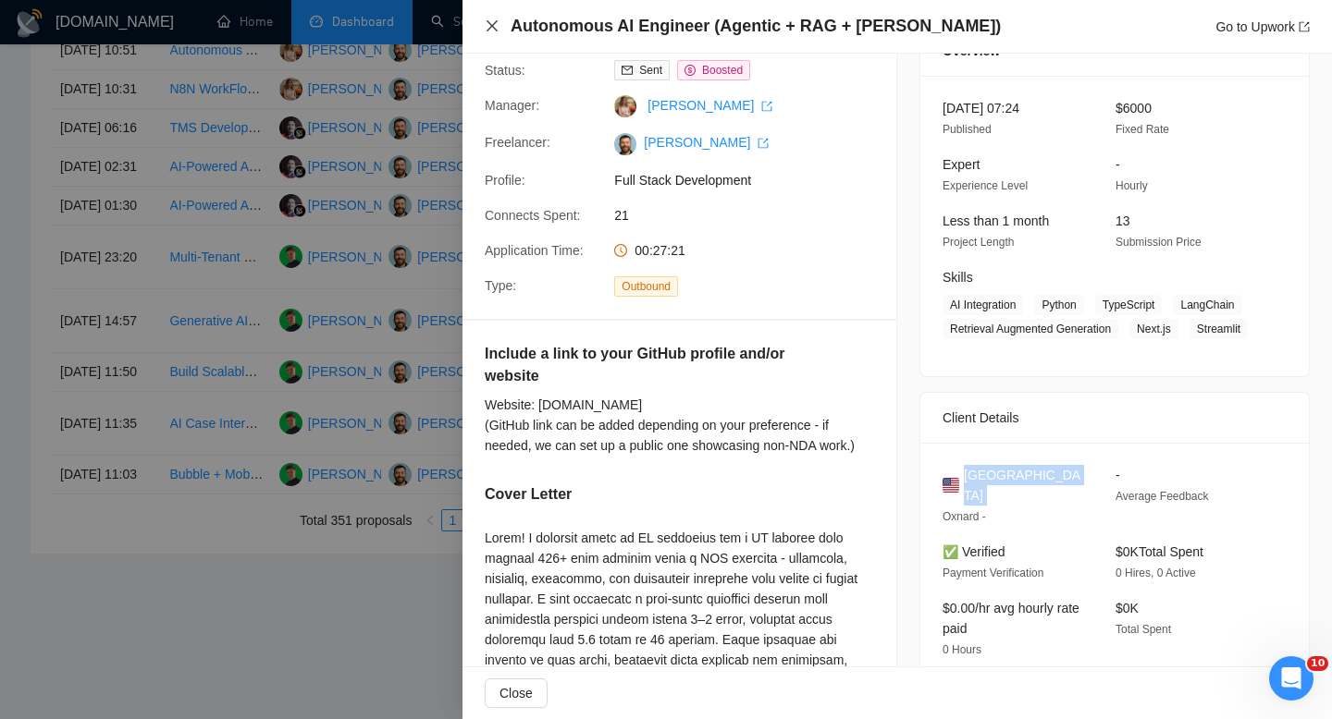
click at [486, 24] on icon "close" at bounding box center [492, 25] width 15 height 15
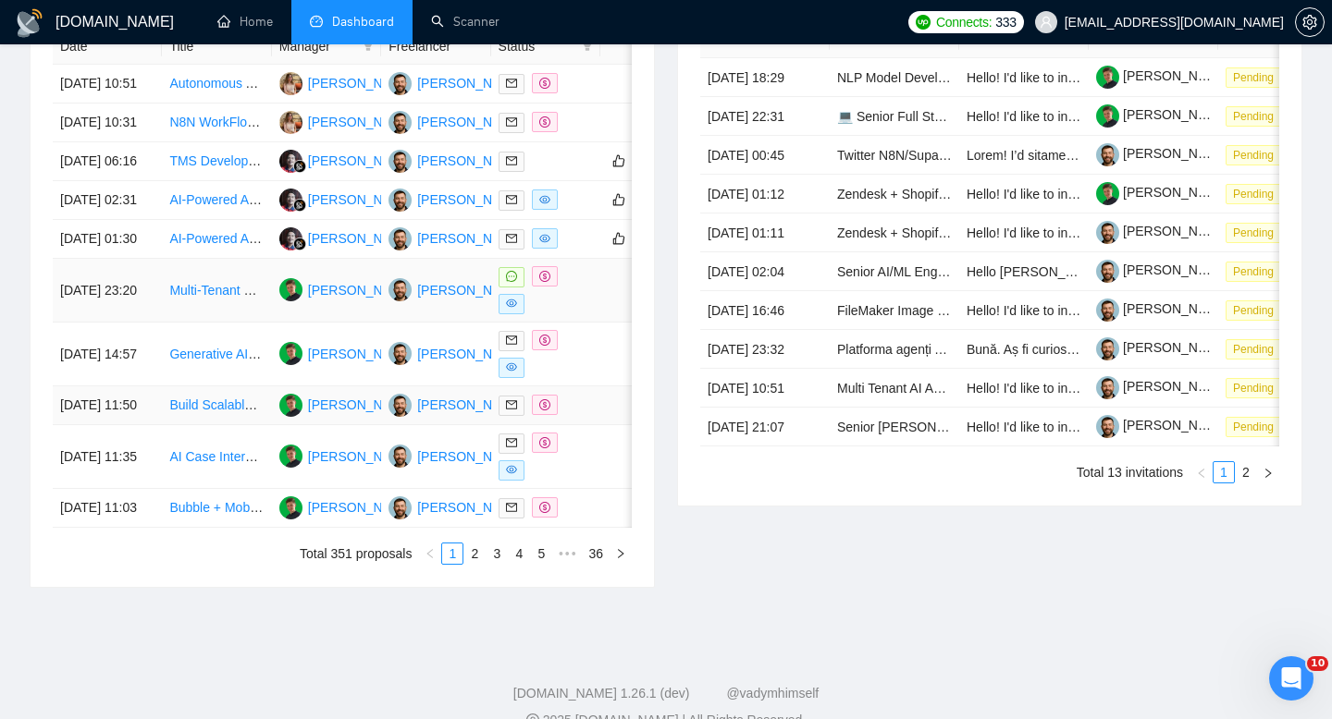
scroll to position [766, 0]
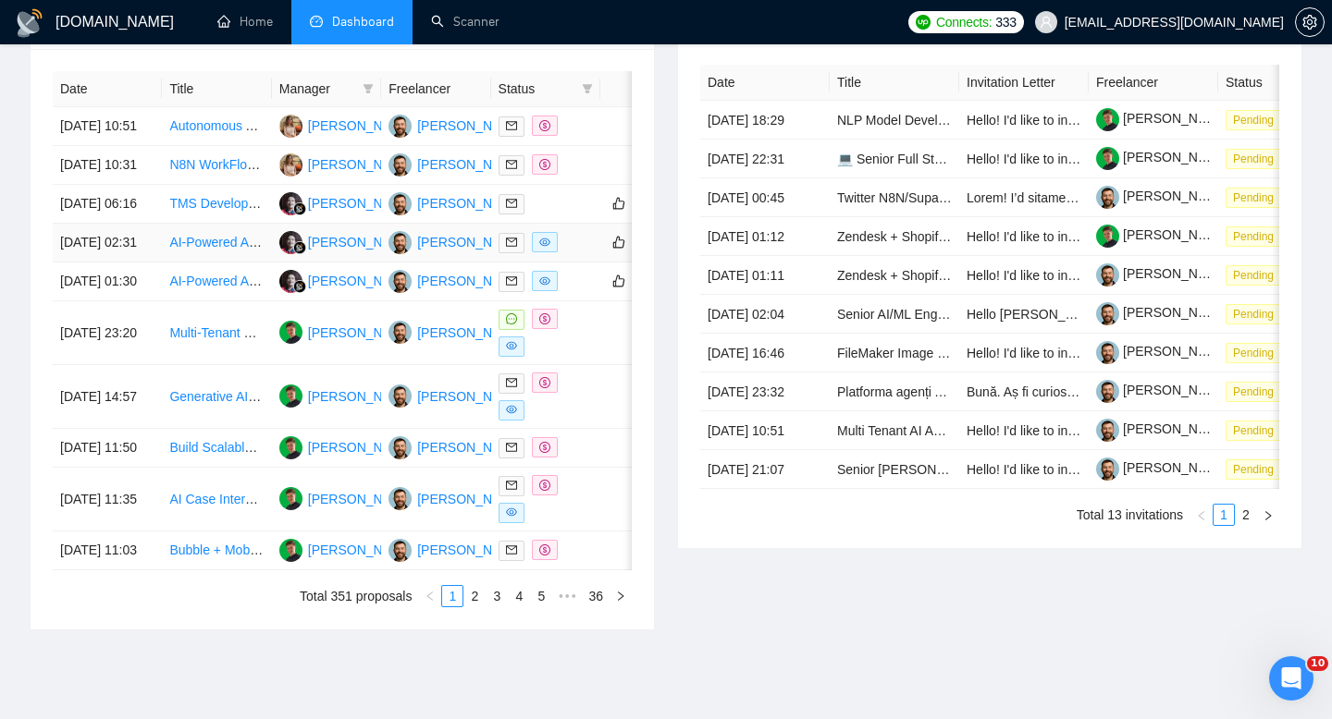
click at [135, 263] on td "[DATE] 02:31" at bounding box center [107, 243] width 109 height 39
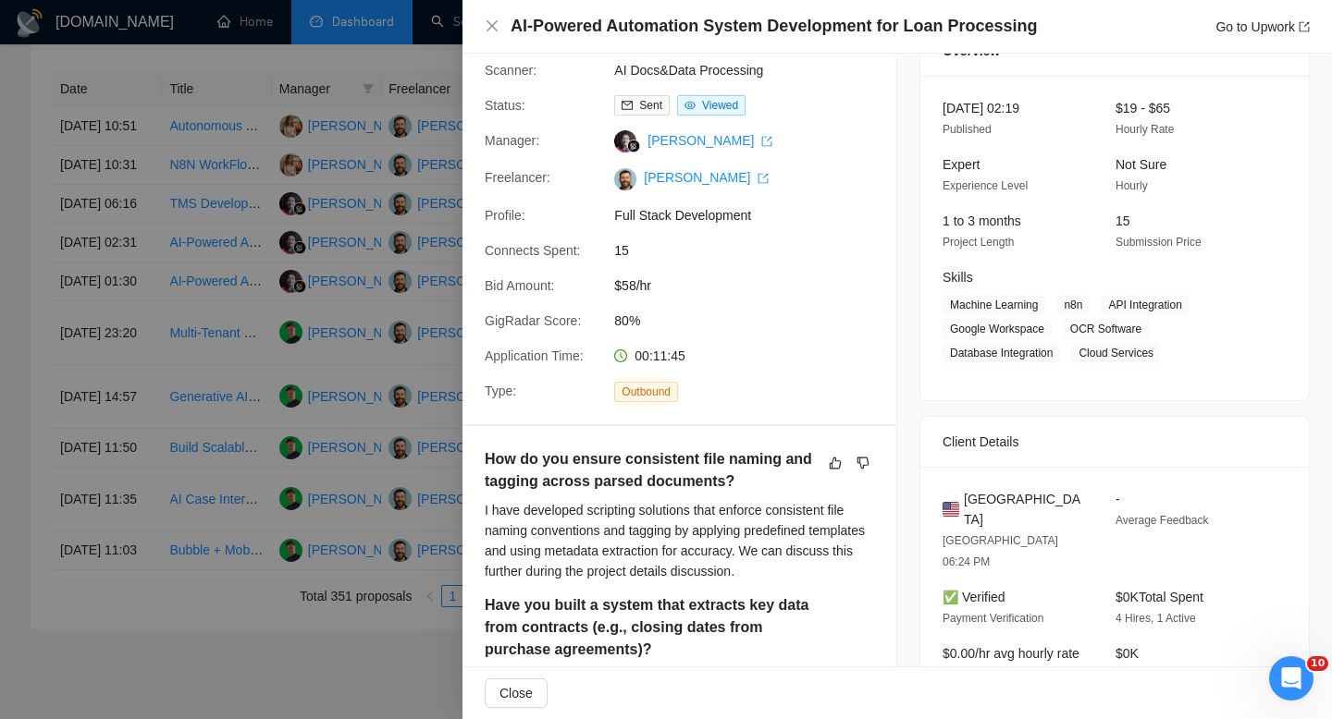
click at [828, 33] on h4 "AI-Powered Automation System Development for Loan Processing" at bounding box center [773, 26] width 526 height 23
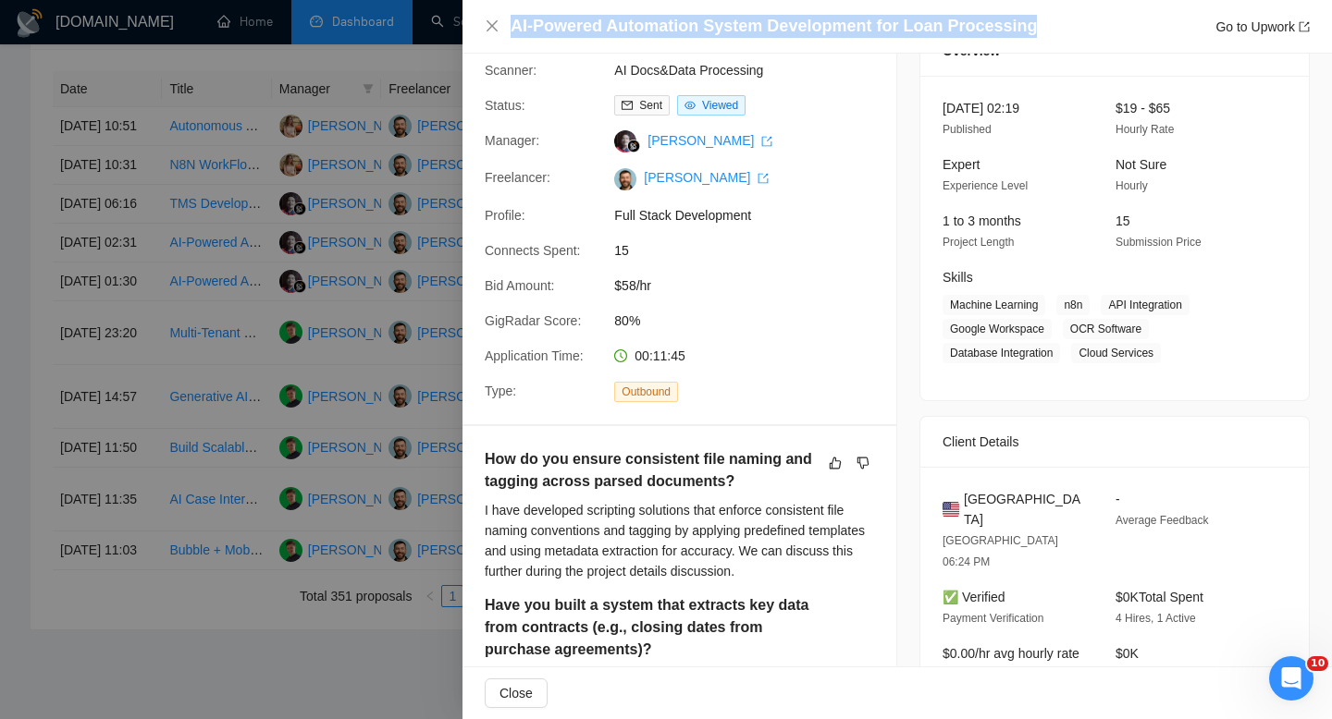
click at [828, 33] on h4 "AI-Powered Automation System Development for Loan Processing" at bounding box center [773, 26] width 526 height 23
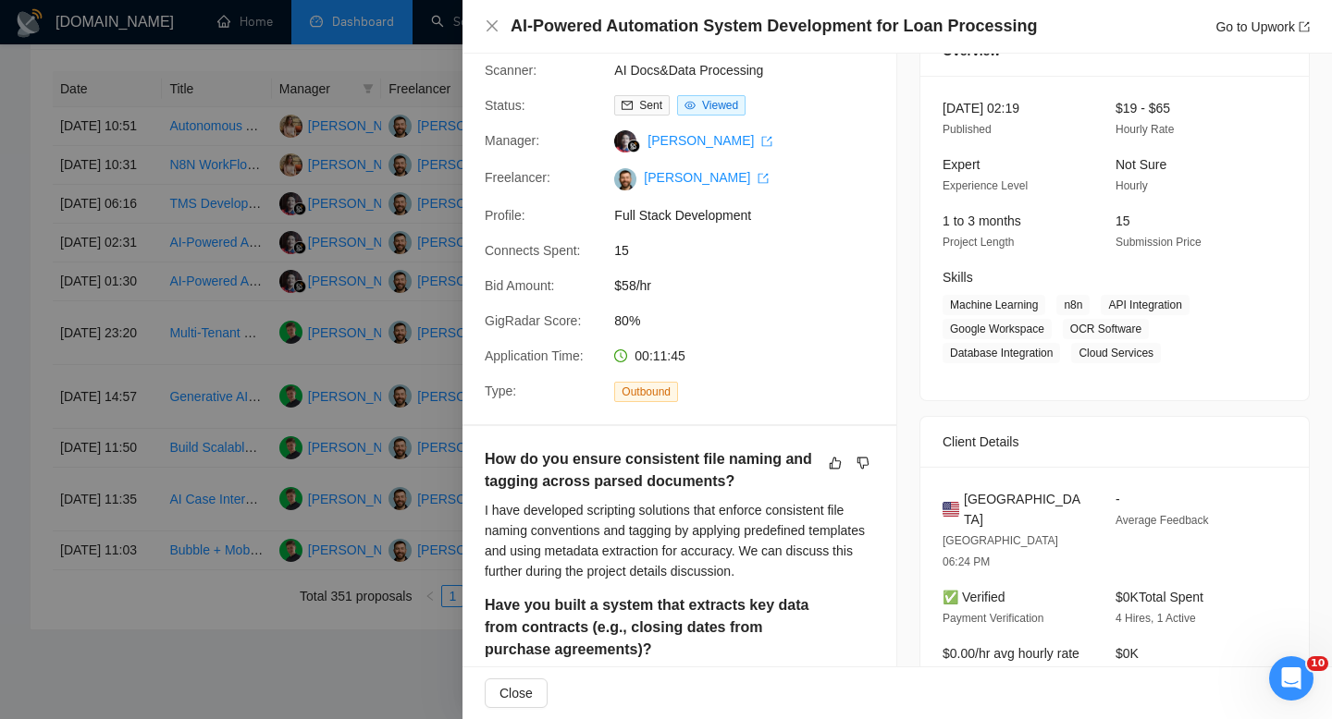
click at [490, 12] on div "AI-Powered Automation System Development for Loan Processing Go to Upwork" at bounding box center [896, 27] width 869 height 54
click at [490, 18] on icon "close" at bounding box center [492, 25] width 15 height 15
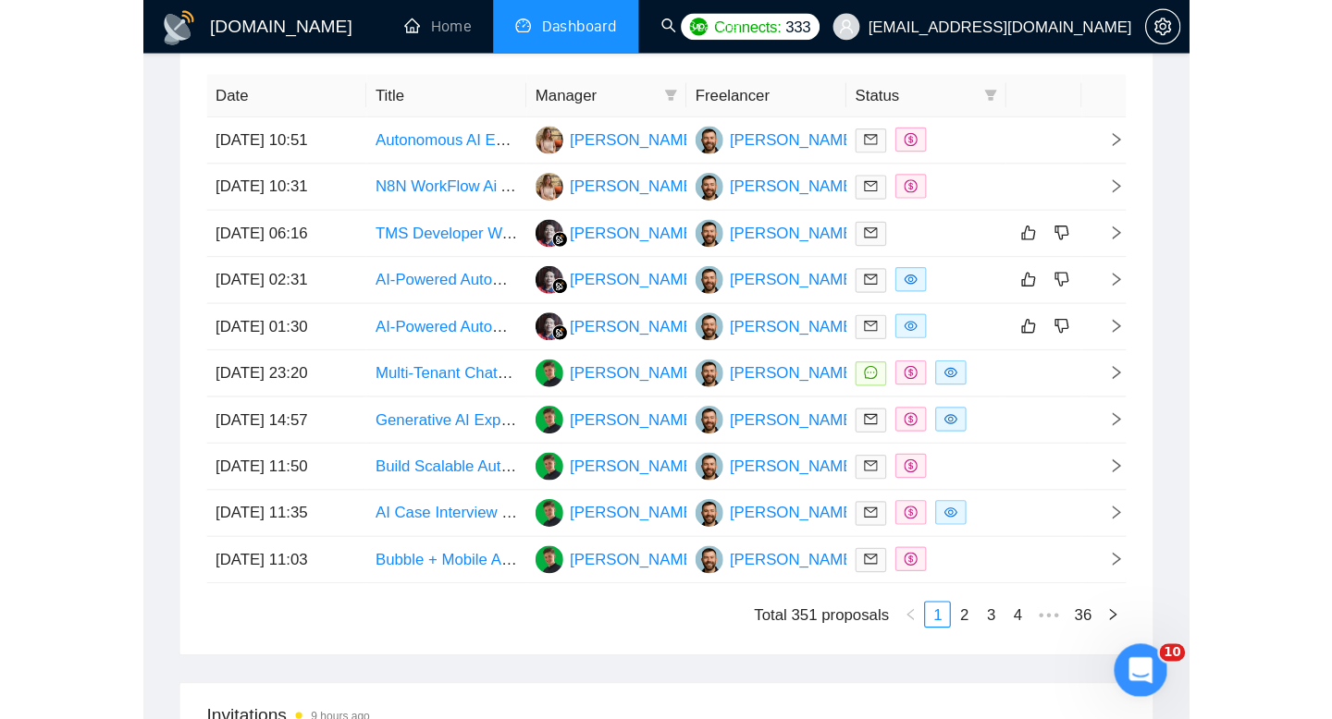
scroll to position [850, 0]
